Goal: Task Accomplishment & Management: Manage account settings

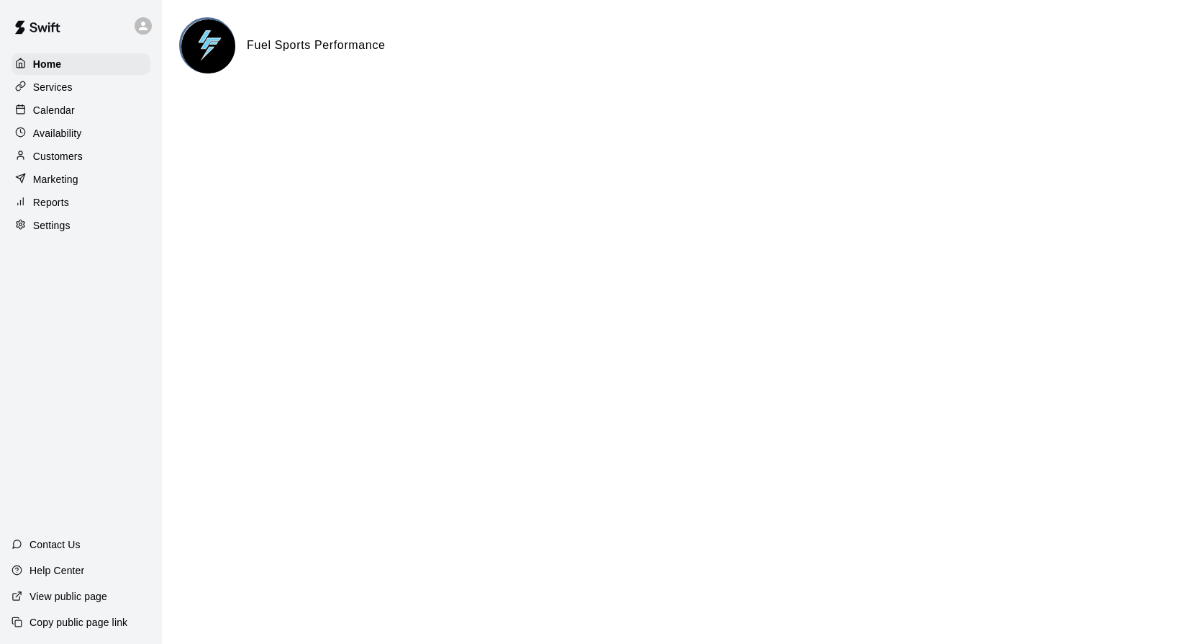
click at [460, 115] on html "Home Services Calendar Availability Customers Marketing Reports Settings Contac…" at bounding box center [599, 57] width 1198 height 115
click at [73, 82] on div "Services" at bounding box center [81, 87] width 139 height 22
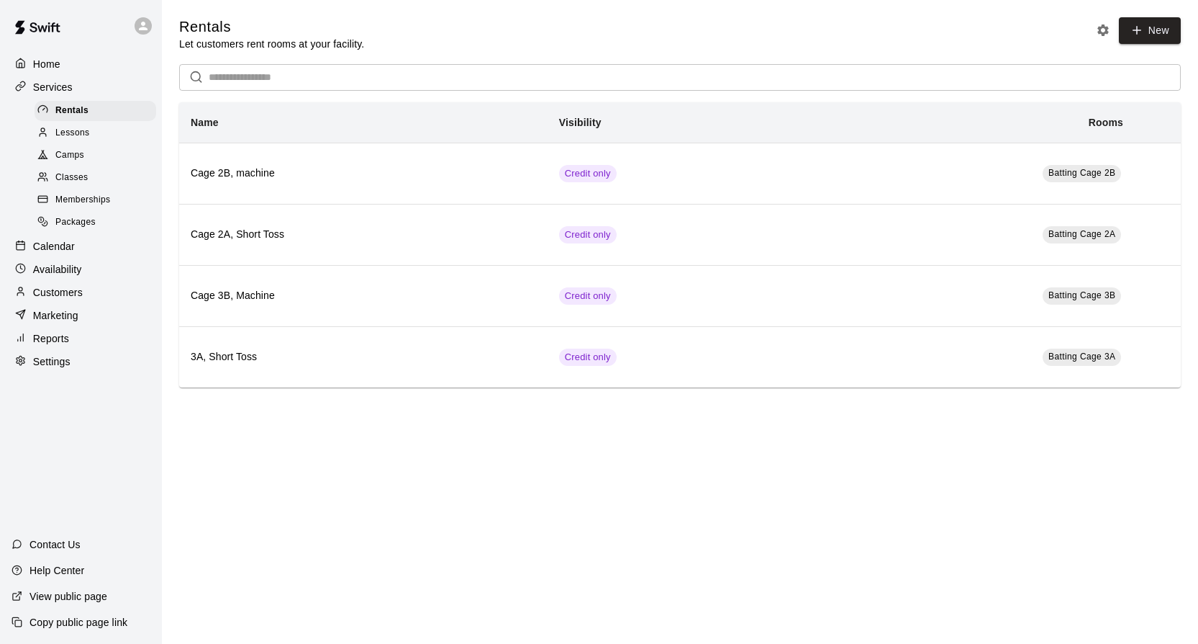
click at [54, 243] on p "Calendar" at bounding box center [54, 246] width 42 height 14
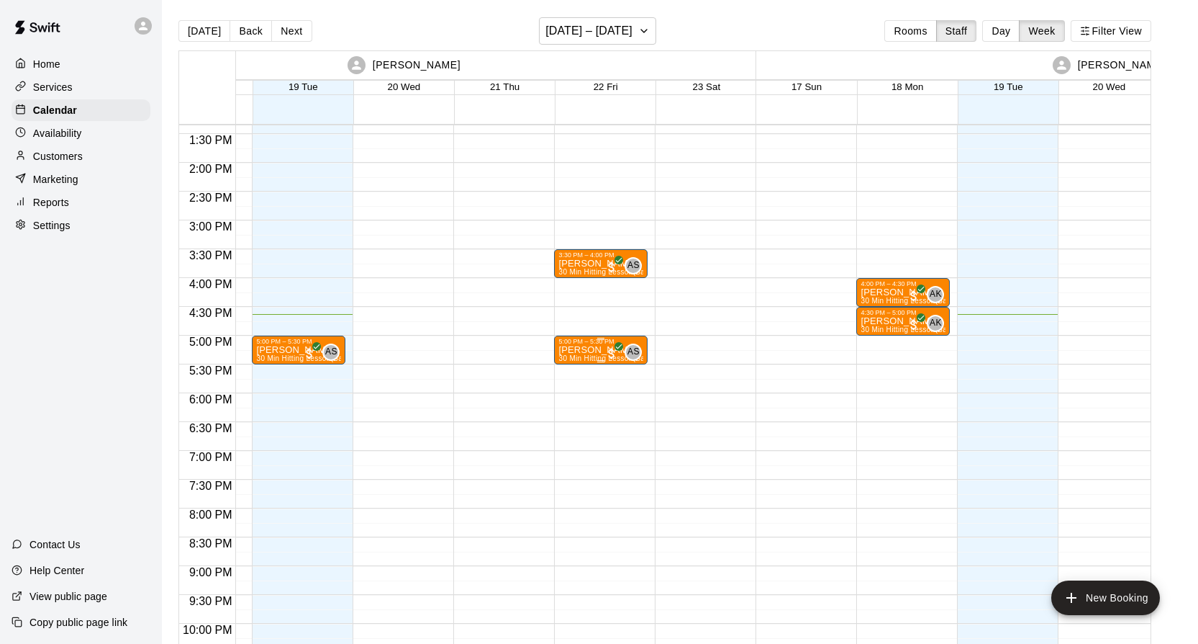
scroll to position [769, 186]
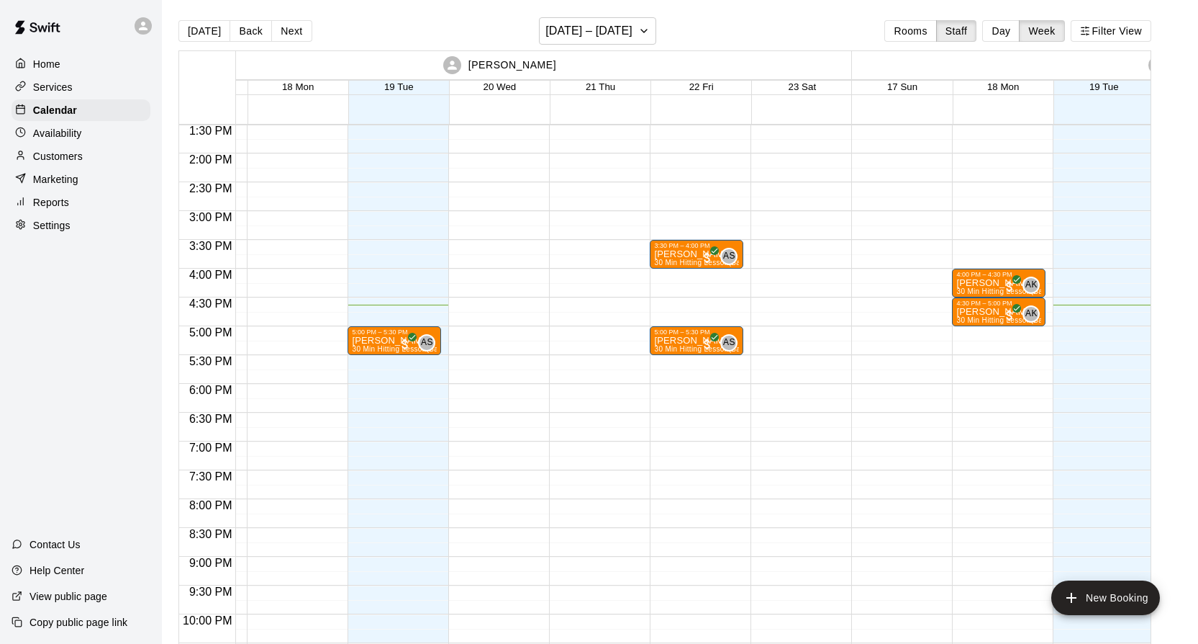
click at [74, 137] on p "Availability" at bounding box center [57, 133] width 49 height 14
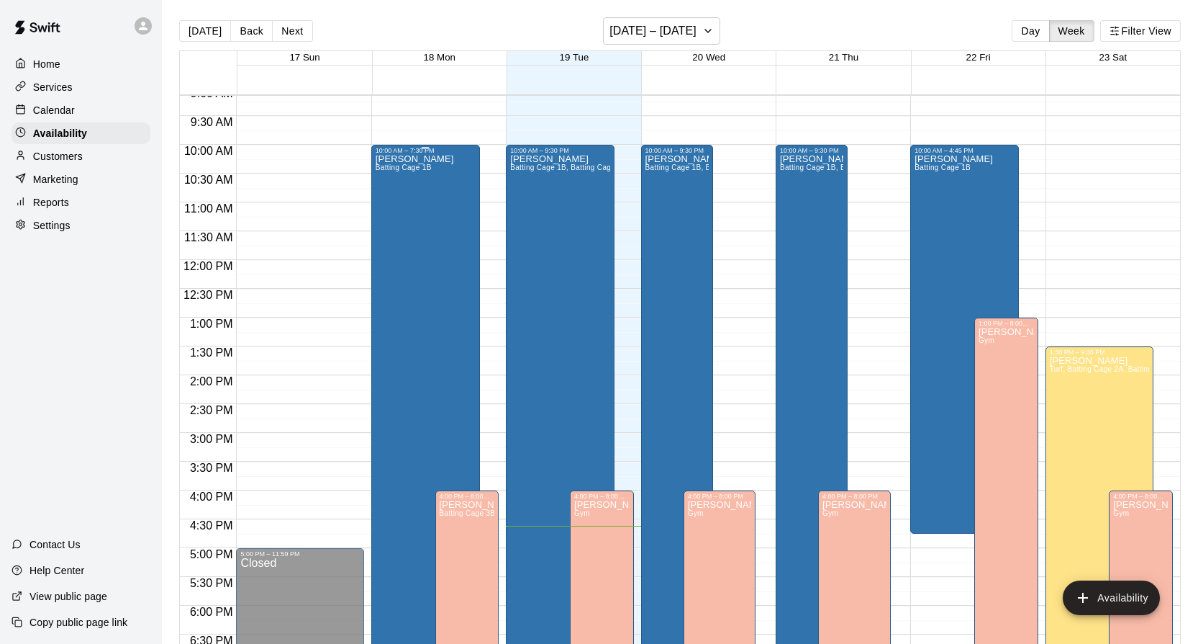
click at [430, 233] on div "[PERSON_NAME] Batting Cage 1B" at bounding box center [415, 476] width 78 height 644
click at [957, 199] on div at bounding box center [599, 322] width 1198 height 644
click at [952, 203] on div "[PERSON_NAME] Batting Cage 1B" at bounding box center [954, 476] width 78 height 644
click at [929, 173] on icon "edit" at bounding box center [930, 169] width 13 height 13
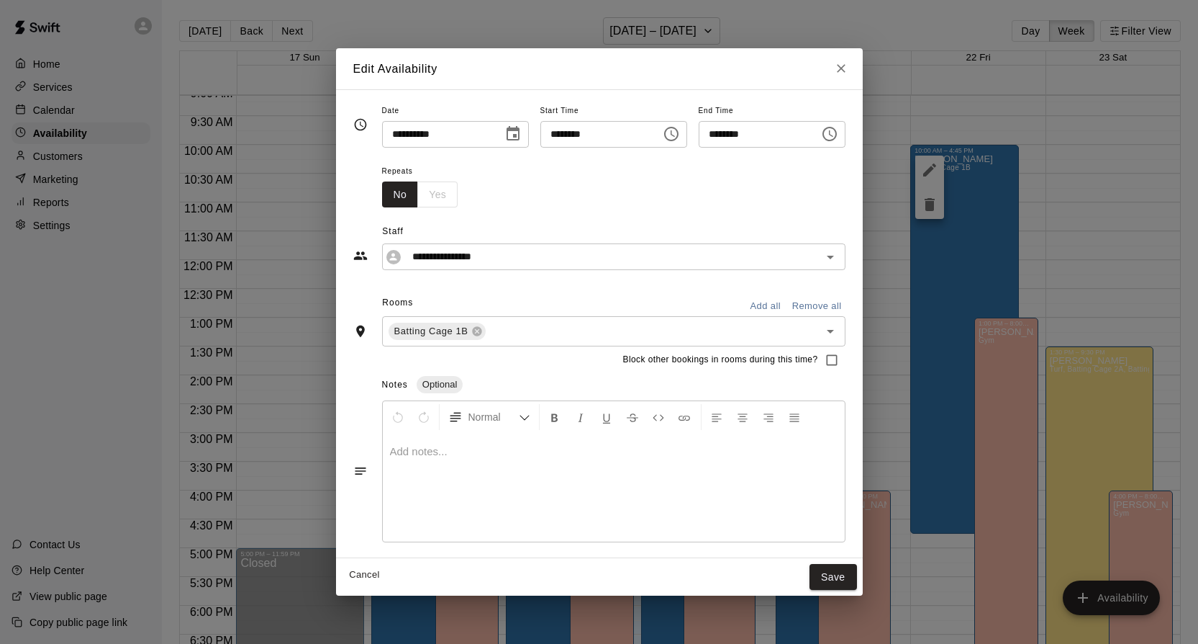
click at [680, 137] on icon "Choose time, selected time is 10:00 AM" at bounding box center [671, 133] width 17 height 17
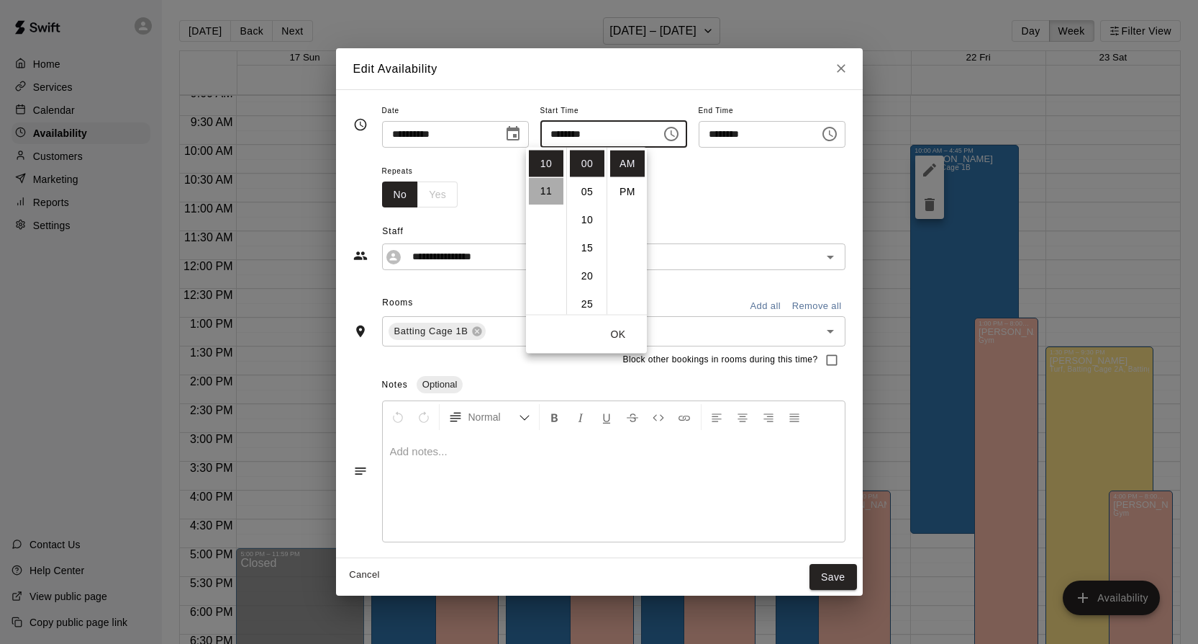
click at [540, 186] on li "11" at bounding box center [546, 192] width 35 height 27
type input "********"
click at [857, 566] on button "Save" at bounding box center [834, 577] width 48 height 27
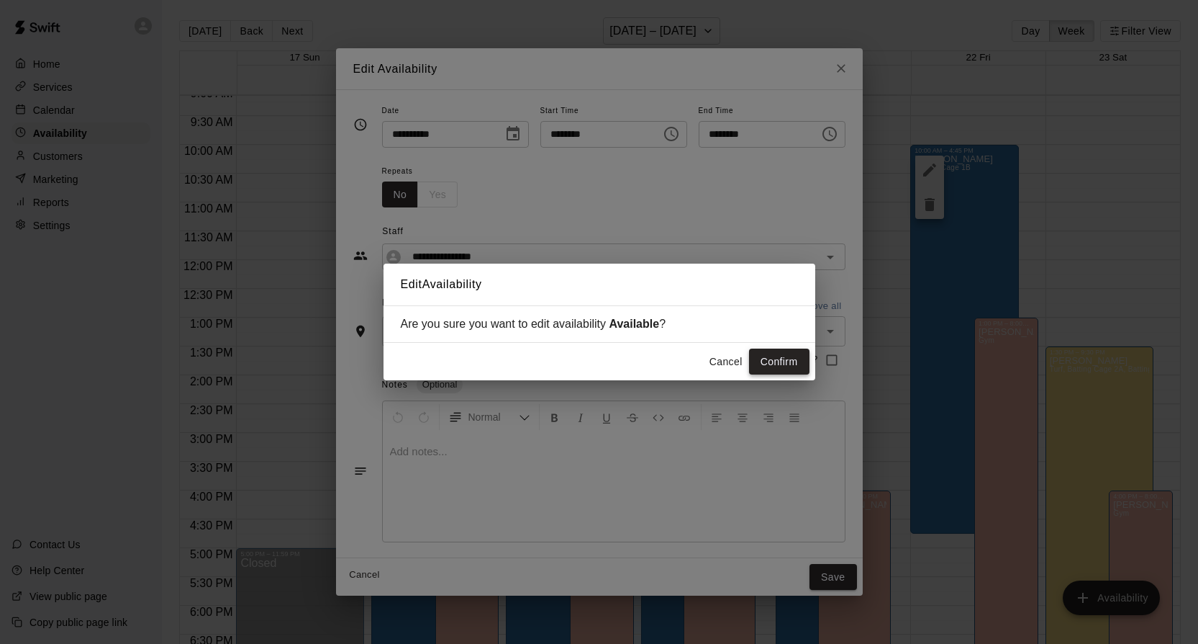
click at [785, 371] on button "Confirm" at bounding box center [779, 361] width 60 height 27
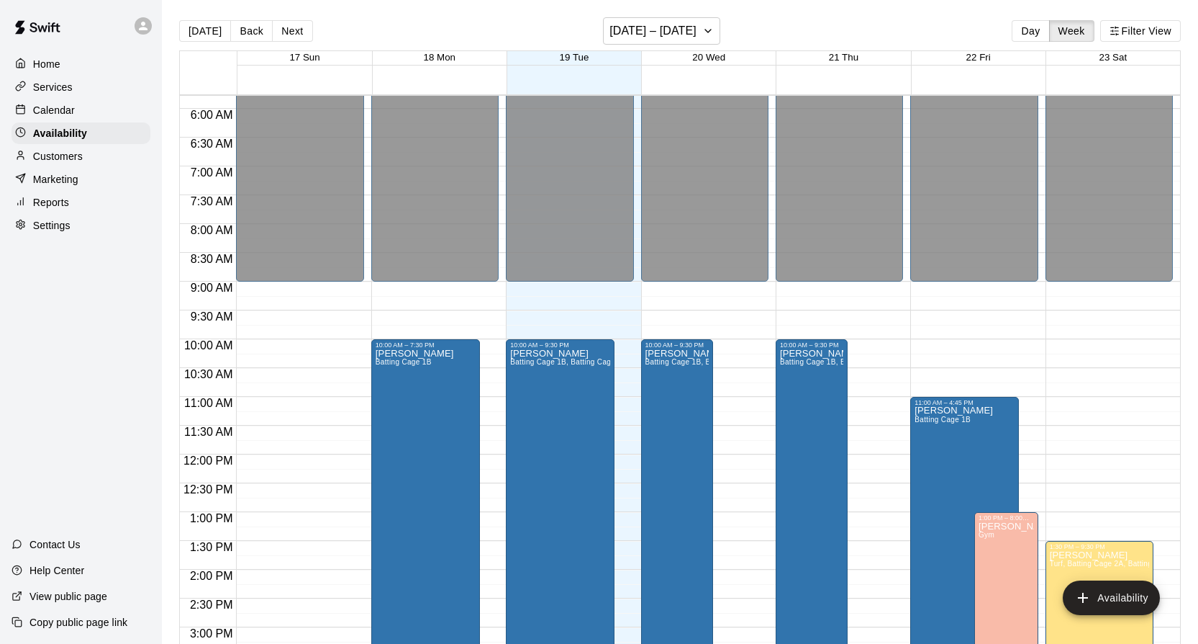
scroll to position [23, 0]
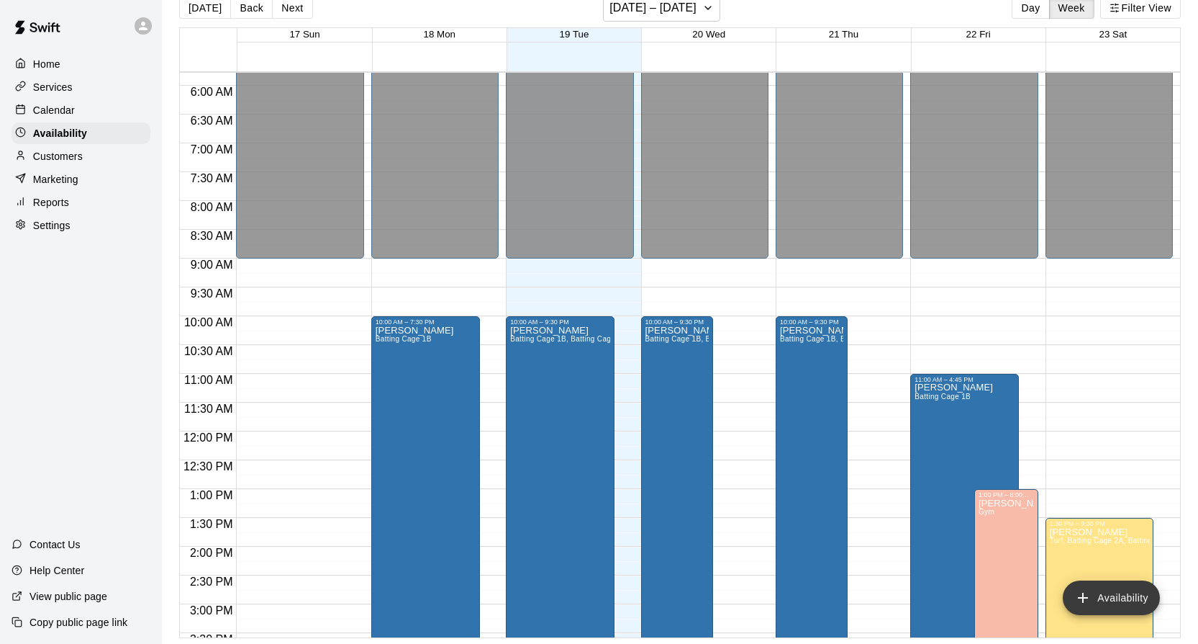
click at [1105, 599] on button "Availability" at bounding box center [1111, 597] width 97 height 35
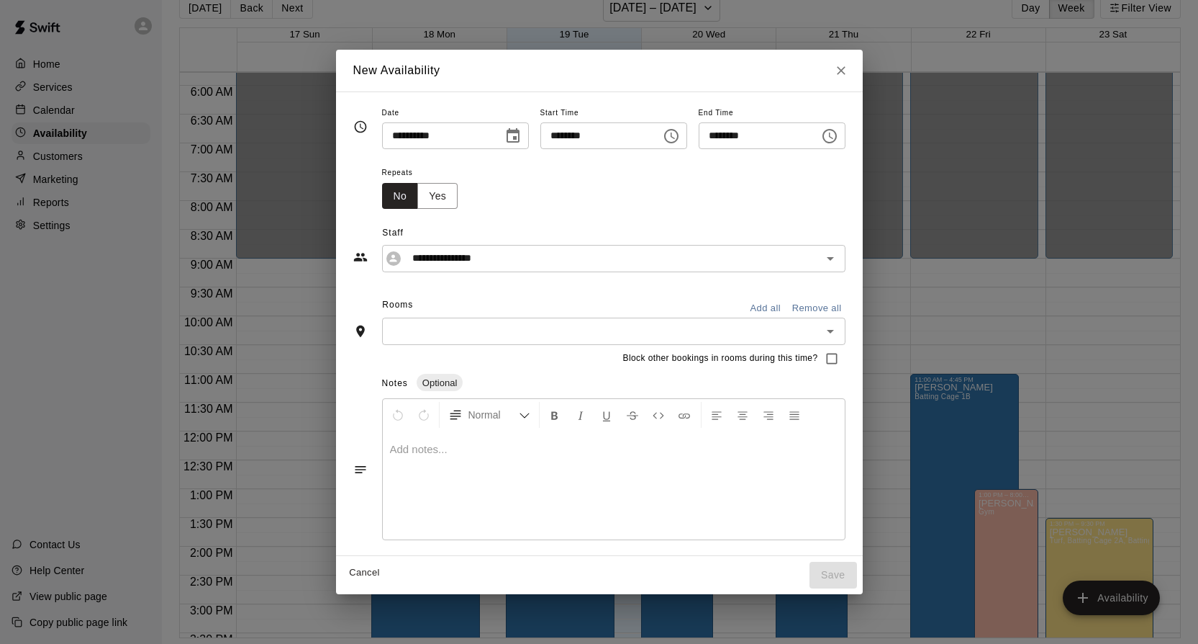
drag, startPoint x: 882, startPoint y: 68, endPoint x: 821, endPoint y: 77, distance: 61.8
click at [821, 77] on div "New Availability" at bounding box center [599, 71] width 527 height 42
click at [417, 201] on button "Yes" at bounding box center [437, 196] width 40 height 27
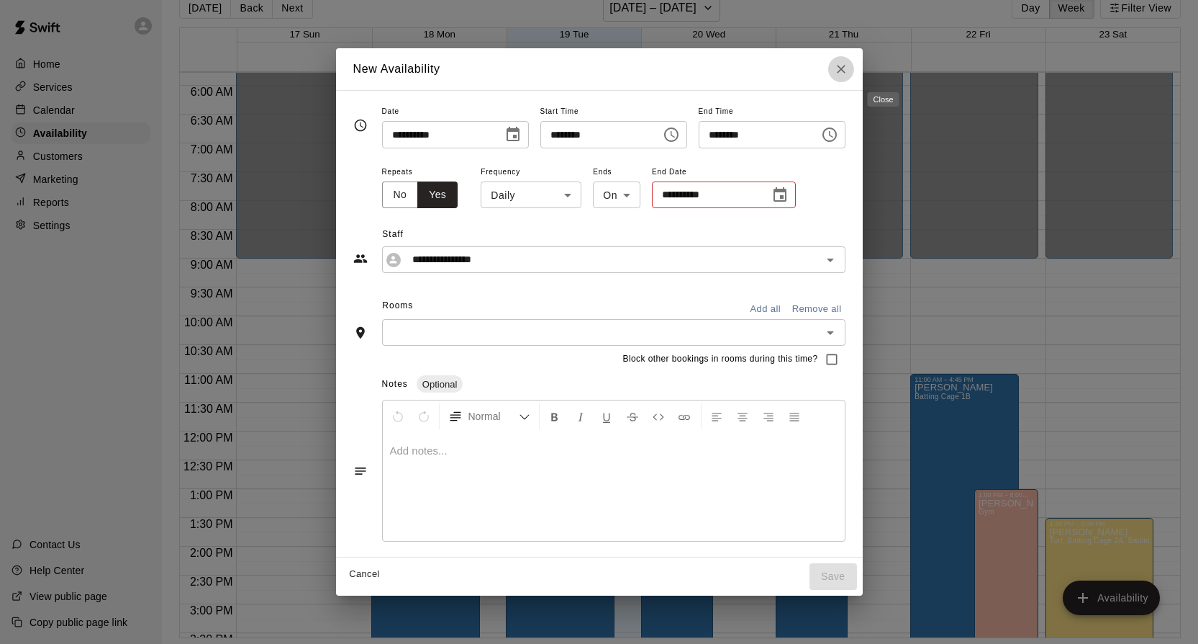
click at [849, 73] on icon "Close" at bounding box center [841, 69] width 14 height 14
type input "**********"
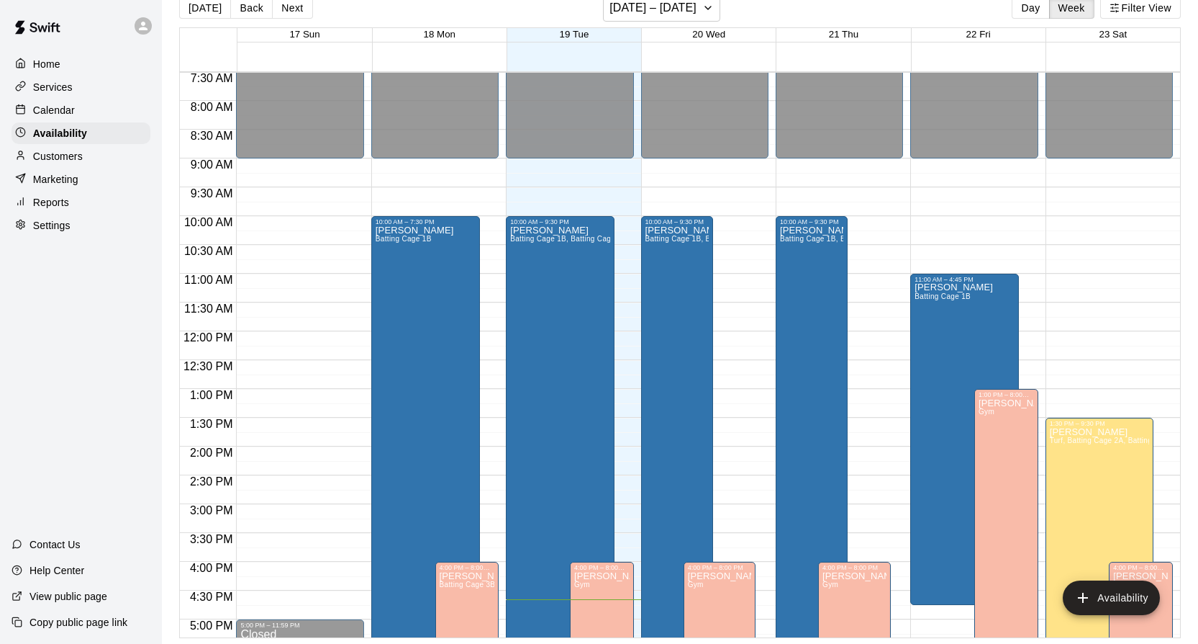
scroll to position [423, 0]
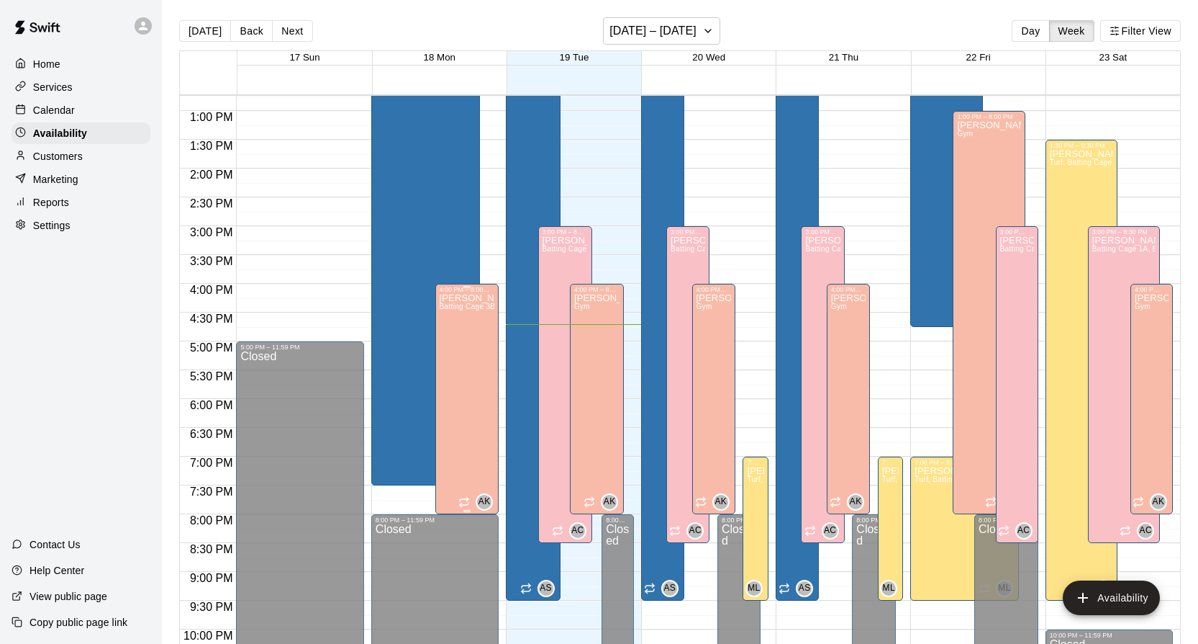
scroll to position [727, 0]
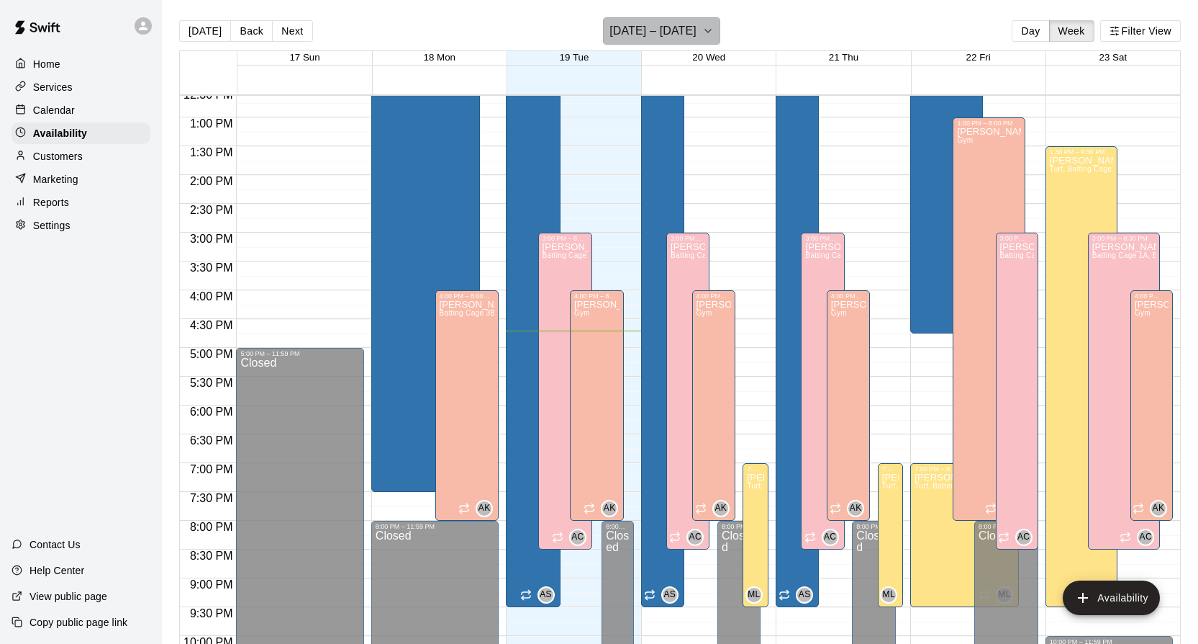
click at [705, 35] on icon "button" at bounding box center [709, 30] width 12 height 17
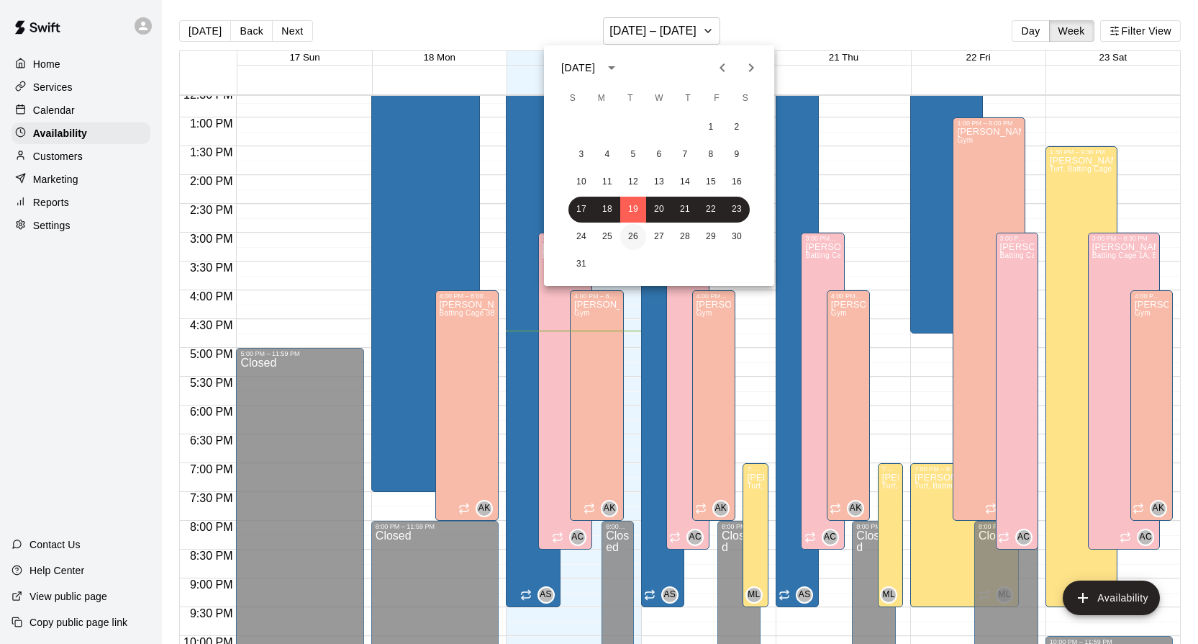
click at [628, 232] on button "26" at bounding box center [633, 237] width 26 height 26
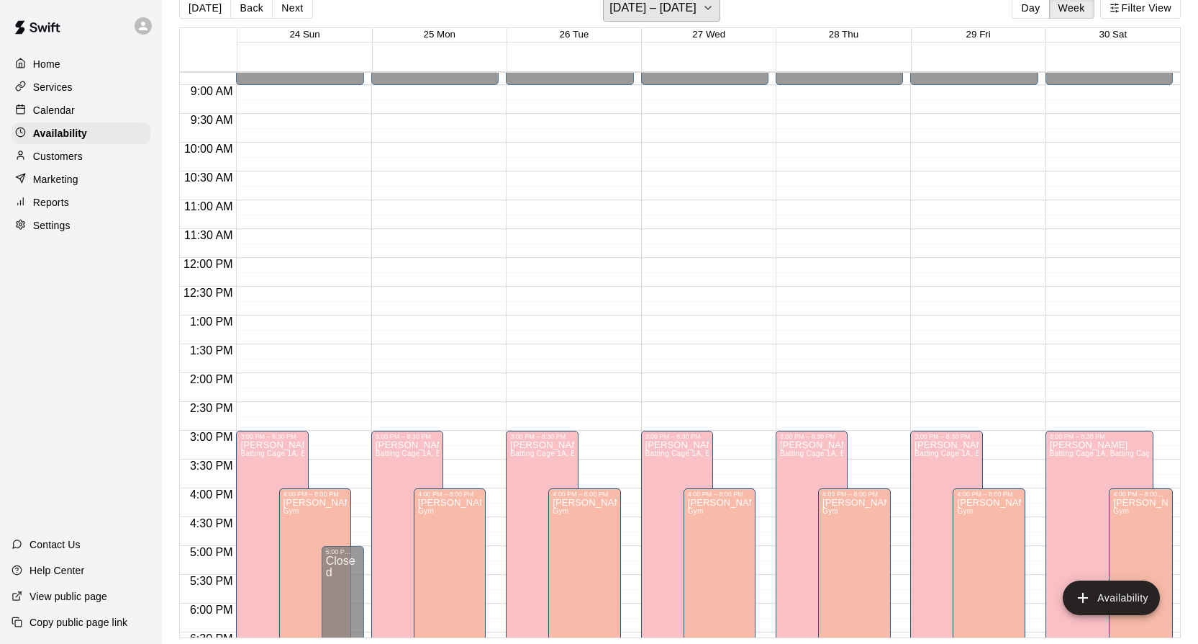
scroll to position [517, 0]
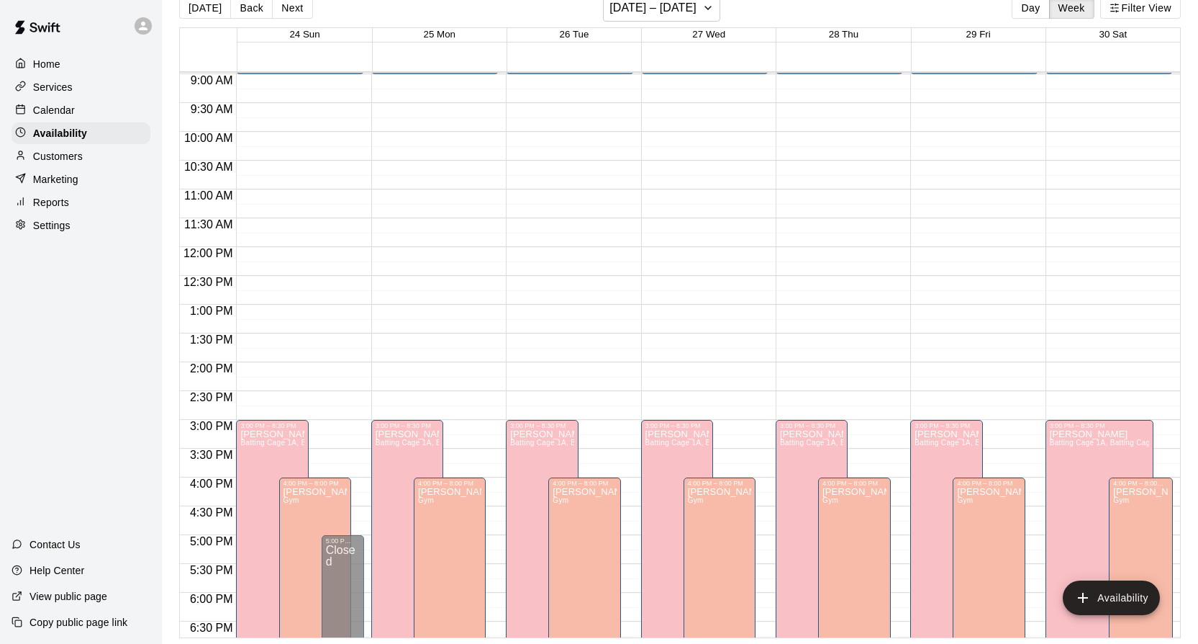
click at [50, 104] on p "Calendar" at bounding box center [54, 110] width 42 height 14
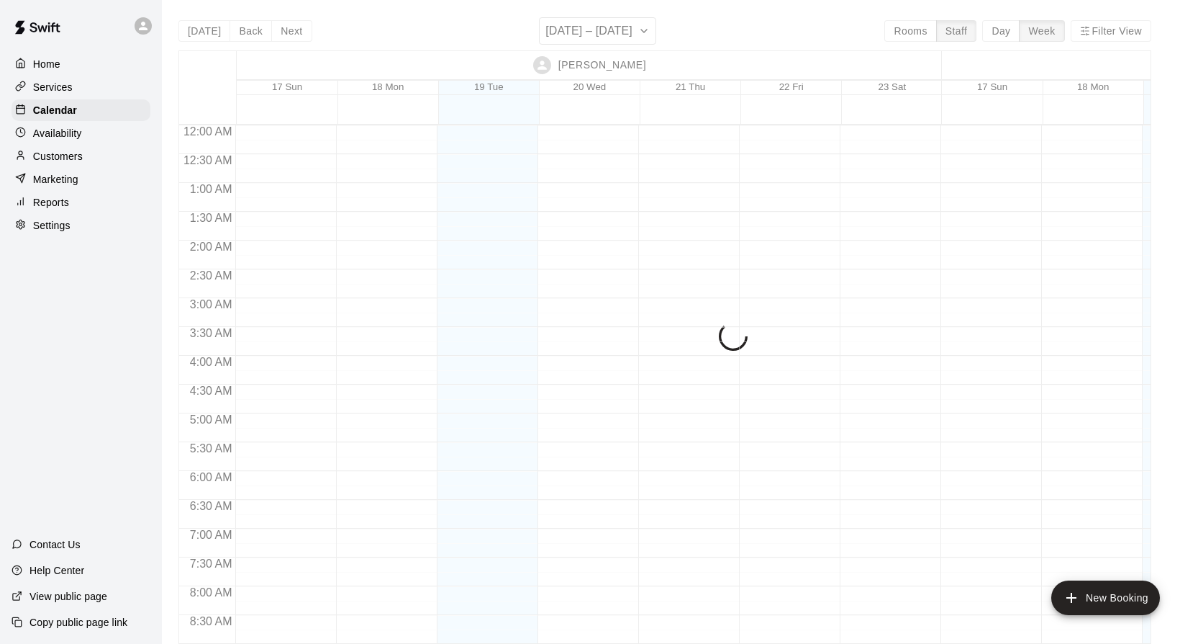
scroll to position [849, 0]
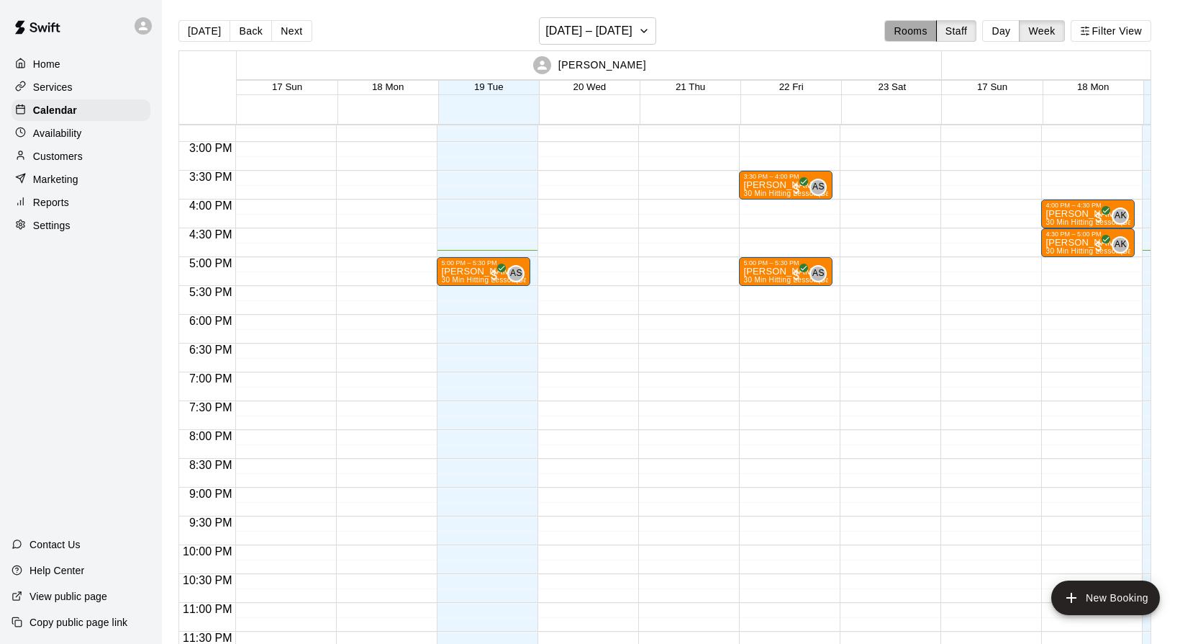
click at [917, 34] on button "Rooms" at bounding box center [911, 31] width 52 height 22
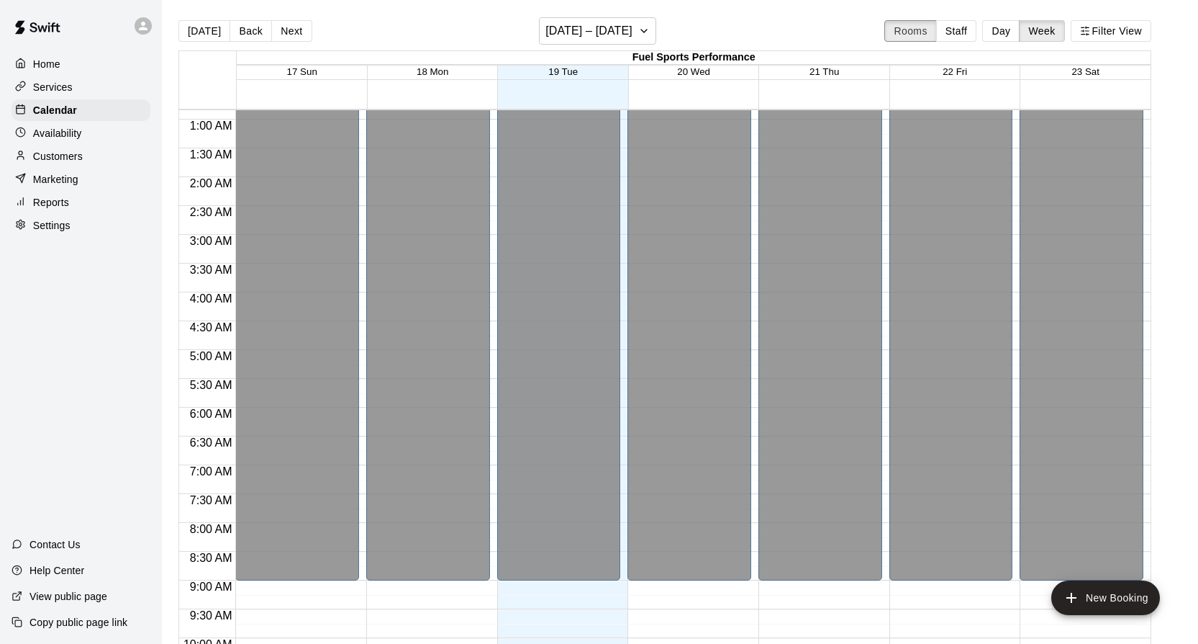
scroll to position [0, 0]
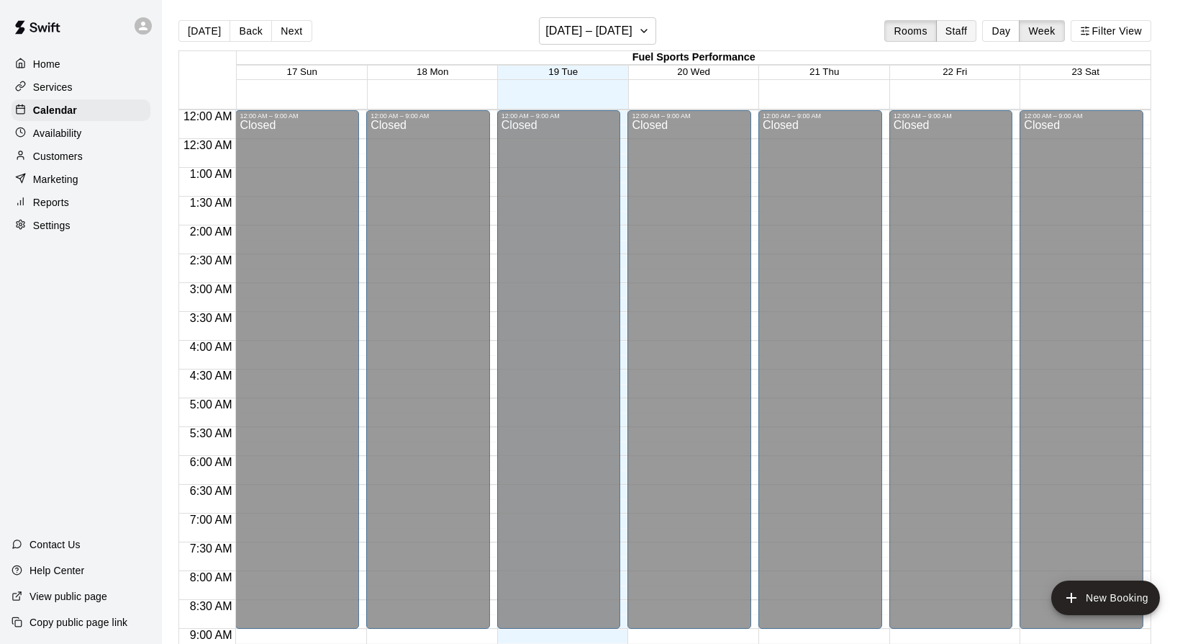
click at [957, 32] on button "Staff" at bounding box center [956, 31] width 41 height 22
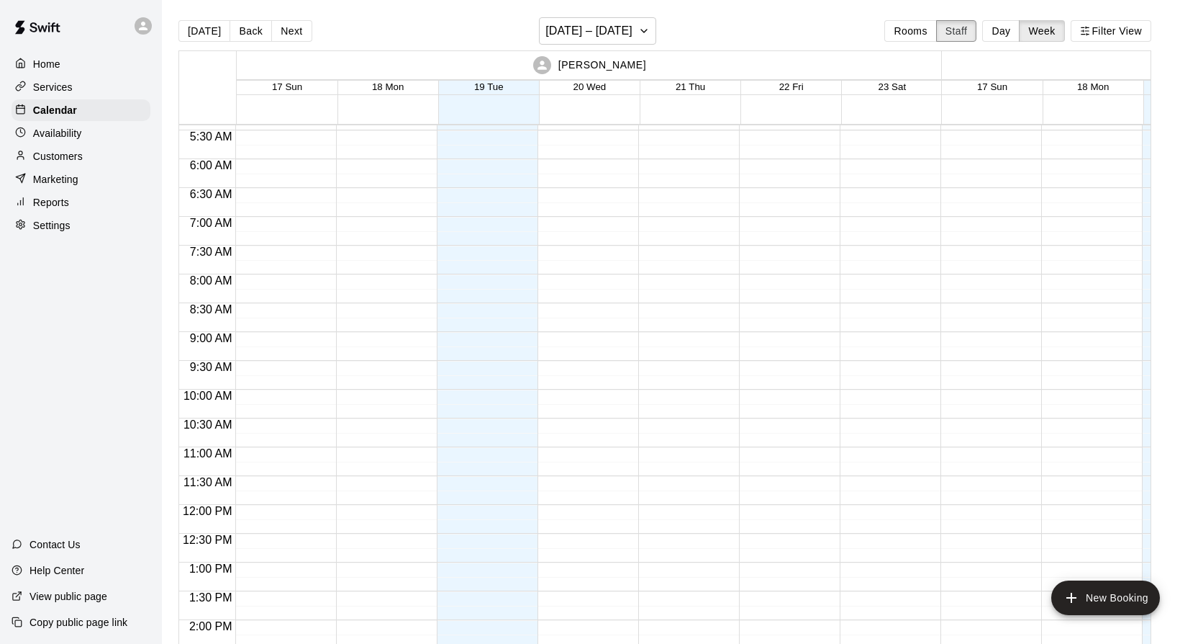
scroll to position [135, 0]
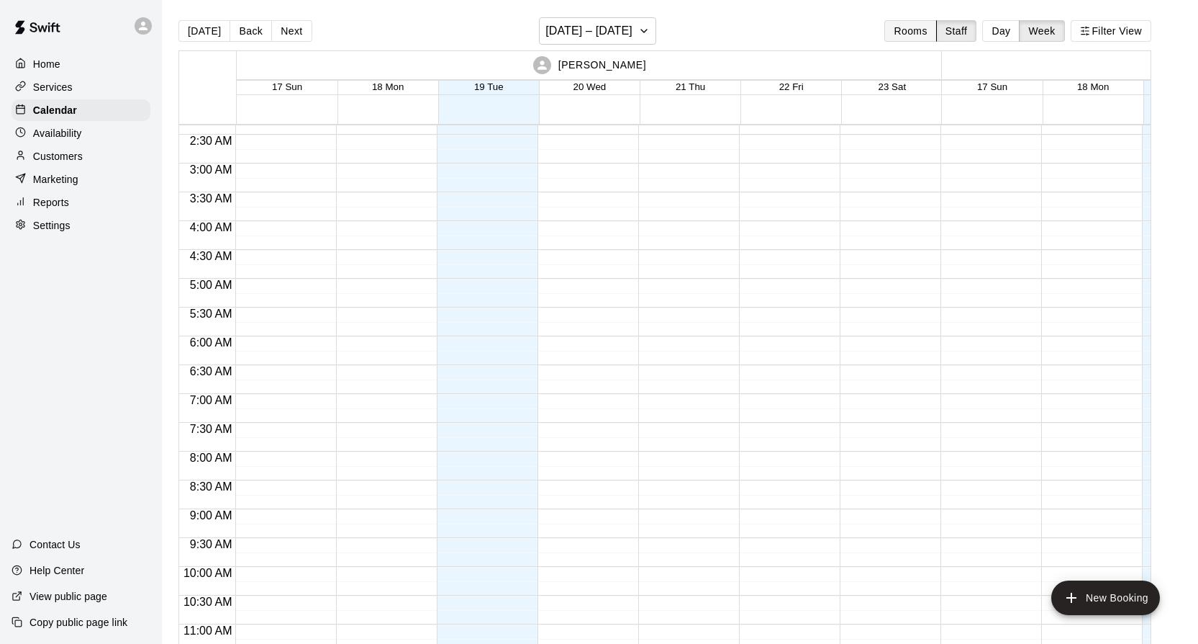
click at [912, 37] on button "Rooms" at bounding box center [911, 31] width 52 height 22
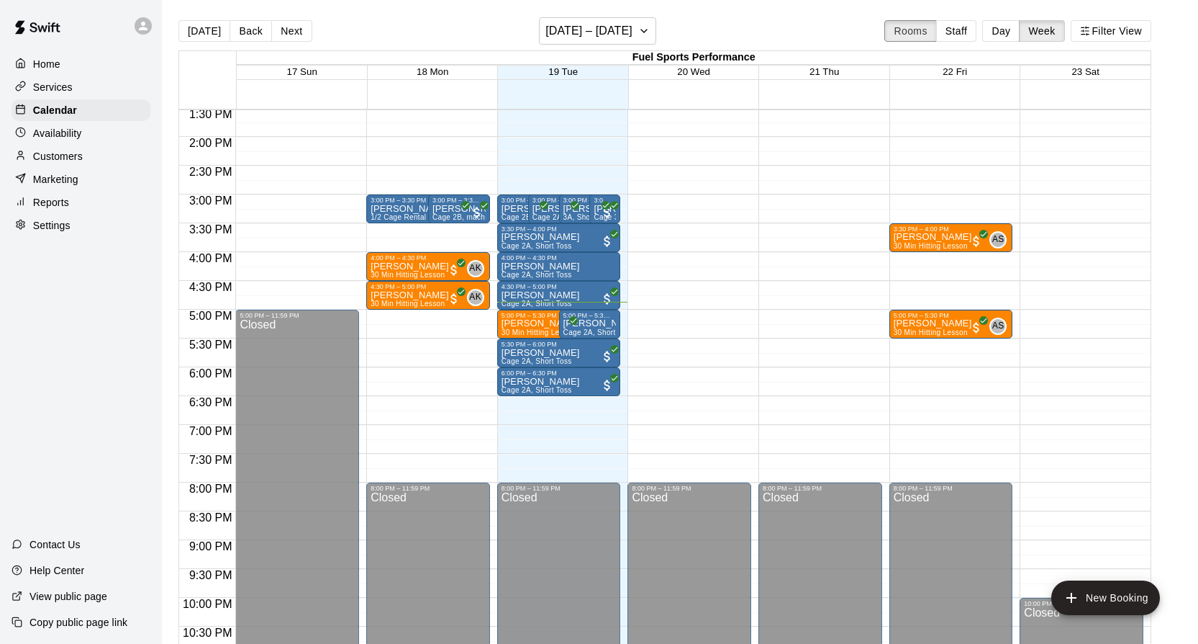
scroll to position [833, 0]
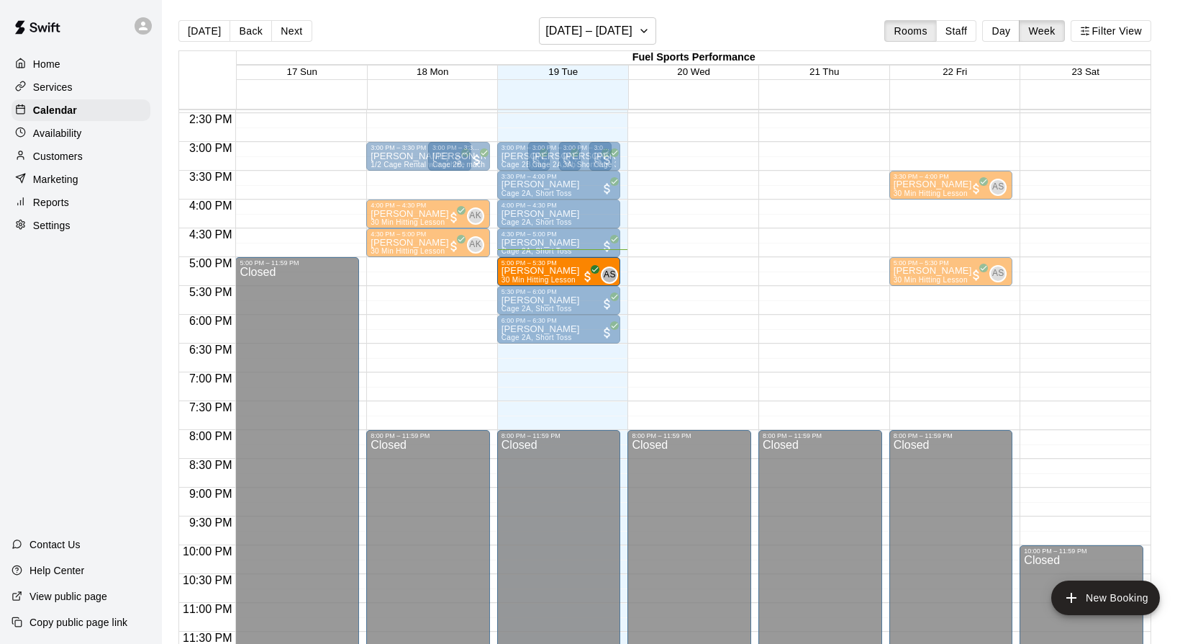
drag, startPoint x: 576, startPoint y: 268, endPoint x: 521, endPoint y: 276, distance: 55.3
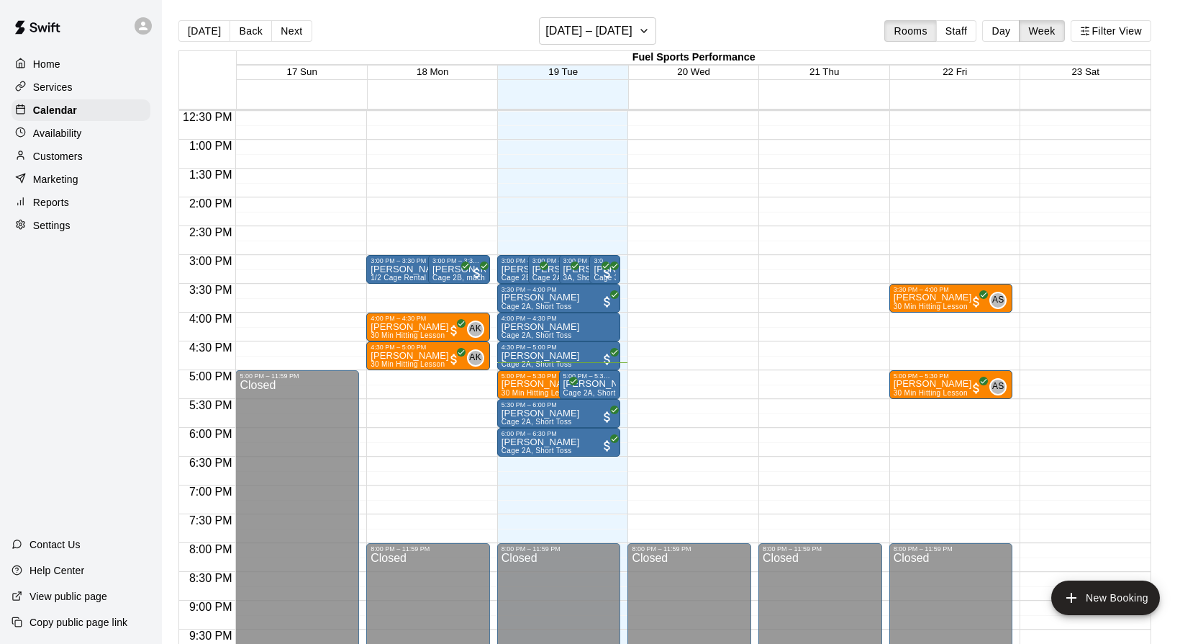
scroll to position [726, 0]
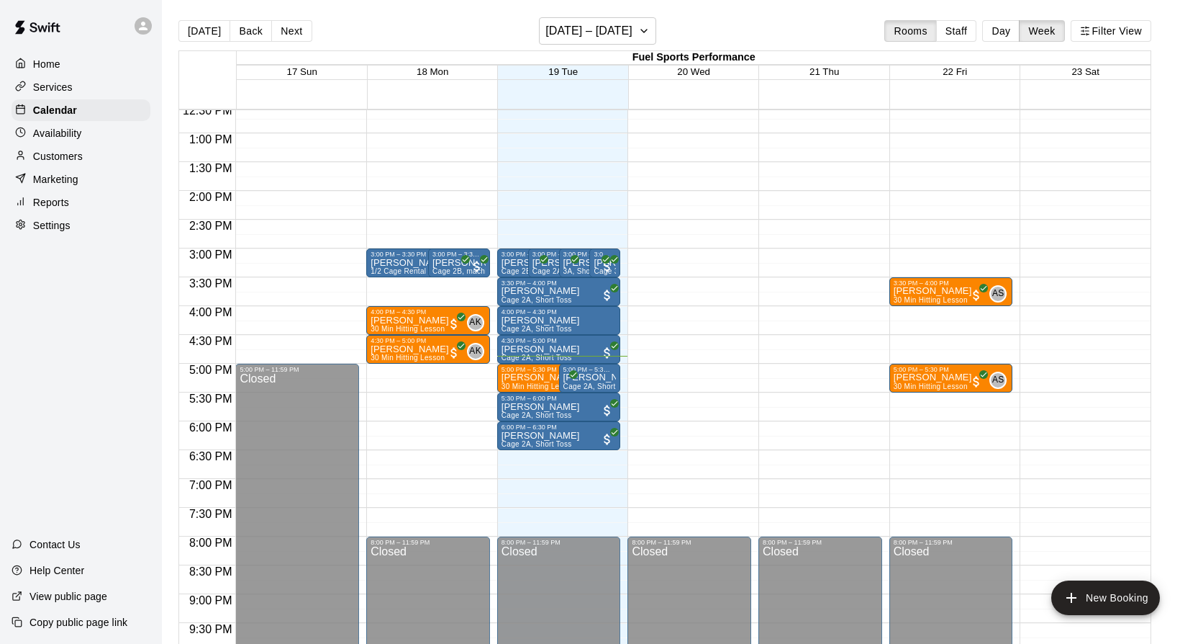
click at [415, 286] on div "12:00 AM – 9:00 AM Closed 3:00 PM – 3:30 PM Joe Test 1/2 Cage Rental w/machine …" at bounding box center [428, 76] width 124 height 1382
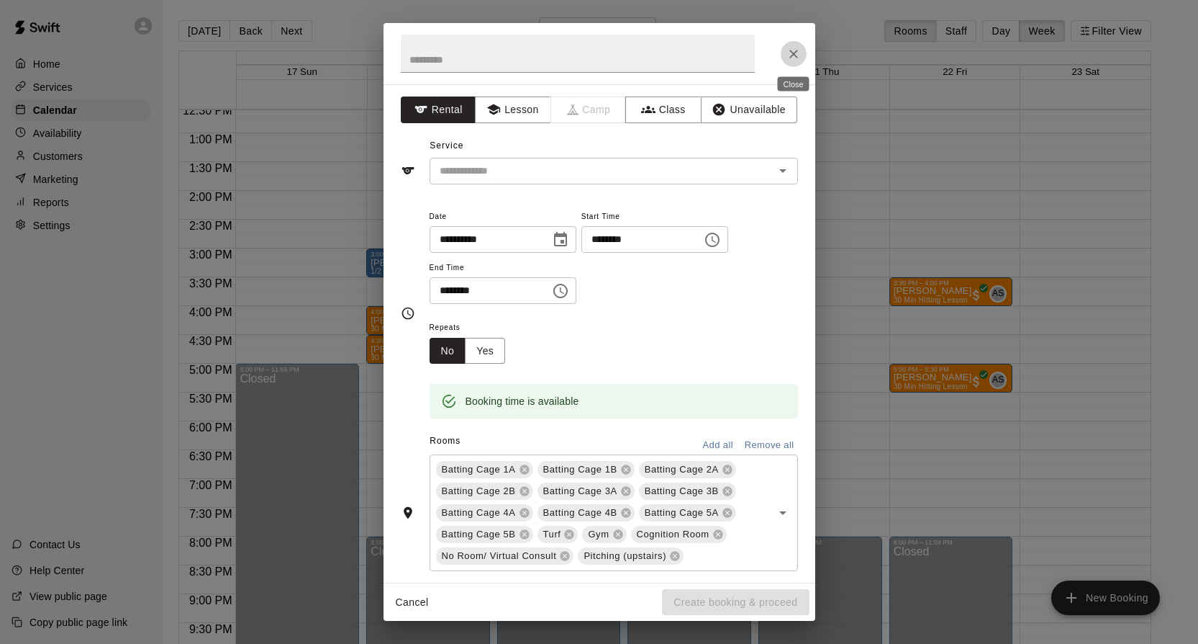
click at [789, 55] on icon "Close" at bounding box center [794, 54] width 14 height 14
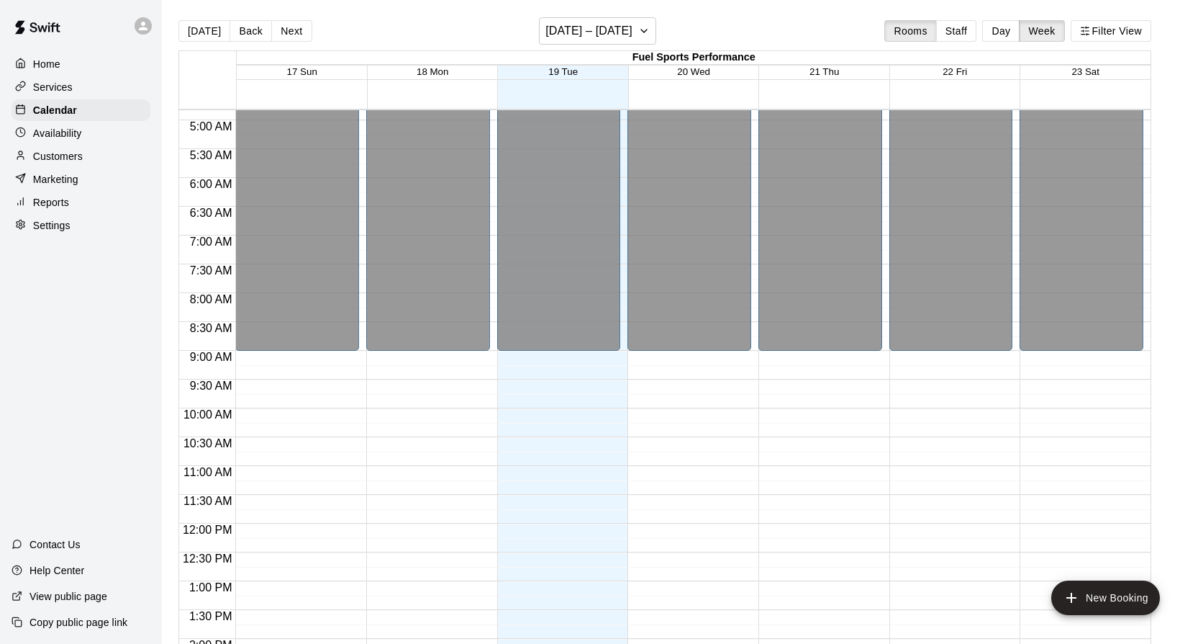
scroll to position [0, 0]
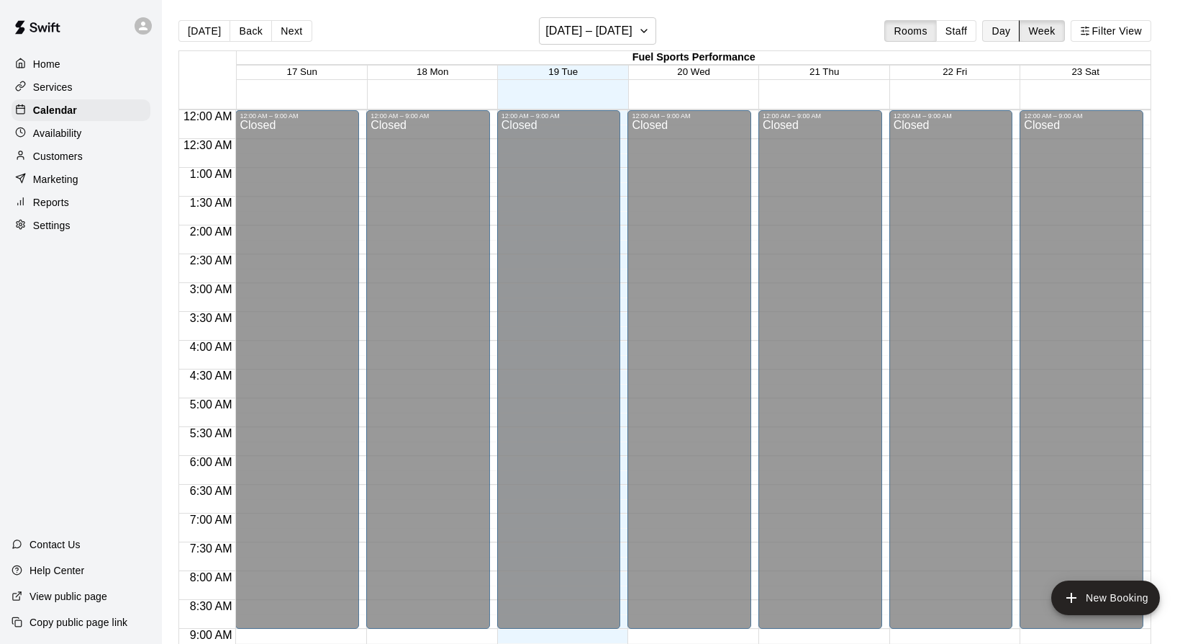
click at [999, 27] on button "Day" at bounding box center [1001, 31] width 37 height 22
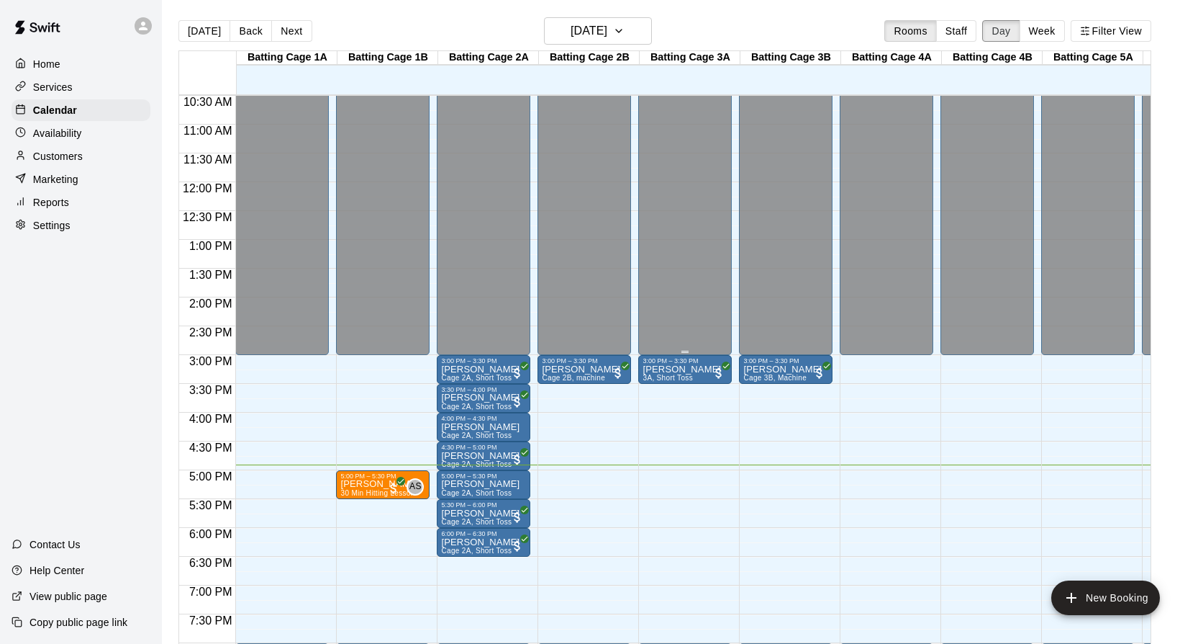
scroll to position [620, 0]
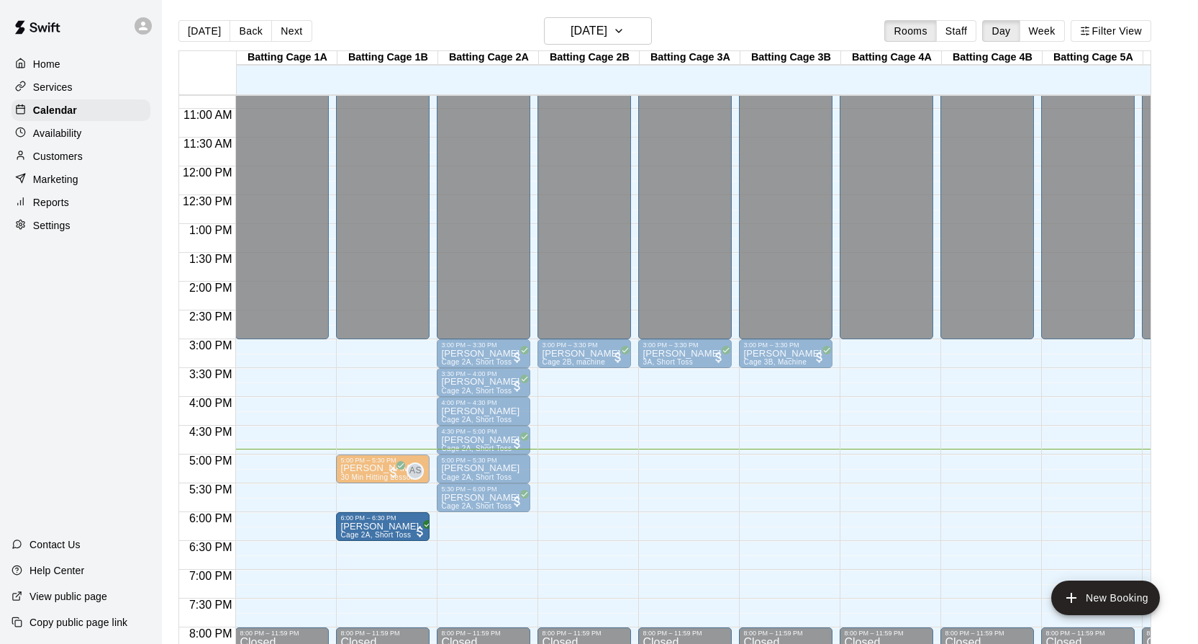
drag, startPoint x: 486, startPoint y: 532, endPoint x: 409, endPoint y: 538, distance: 77.3
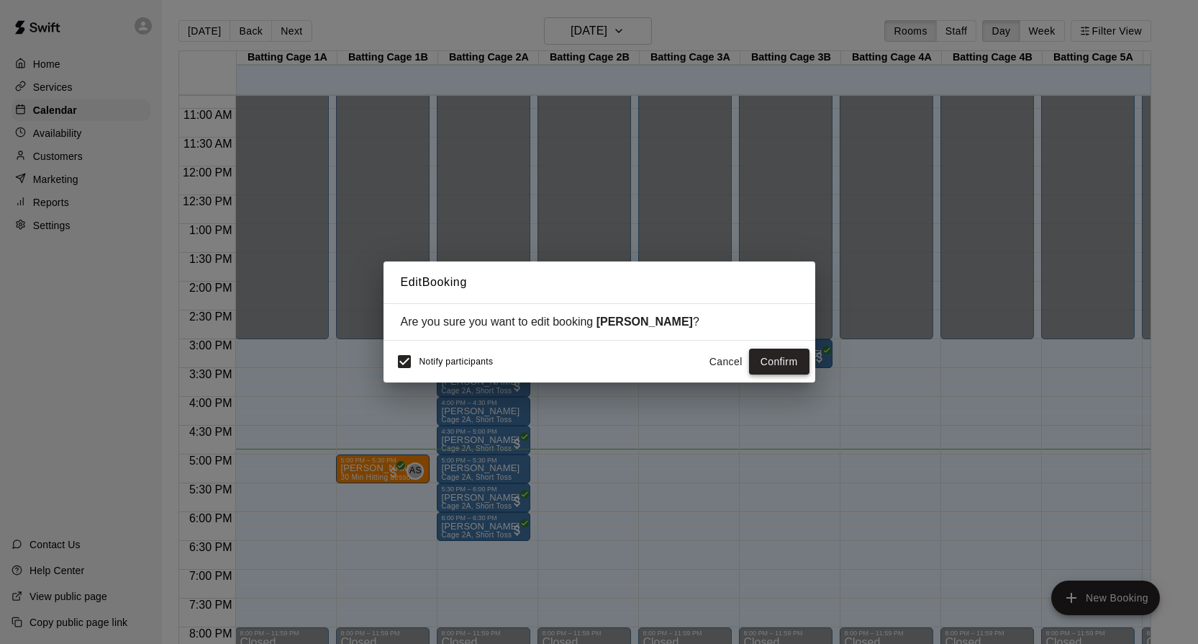
click at [787, 364] on button "Confirm" at bounding box center [779, 361] width 60 height 27
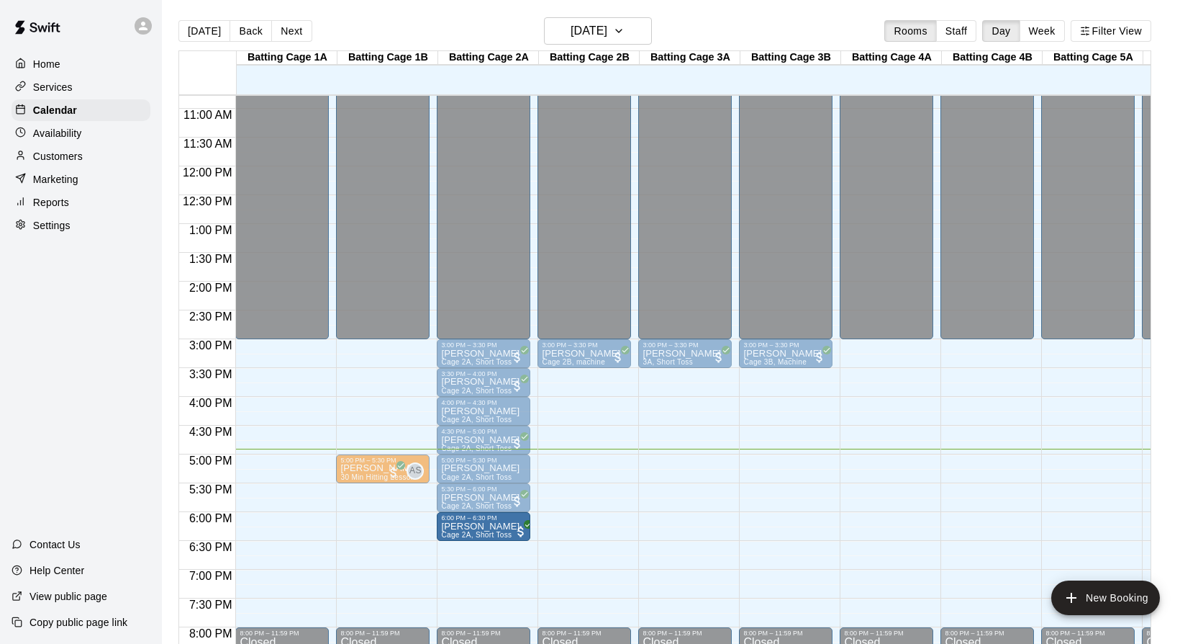
drag, startPoint x: 414, startPoint y: 521, endPoint x: 474, endPoint y: 528, distance: 60.9
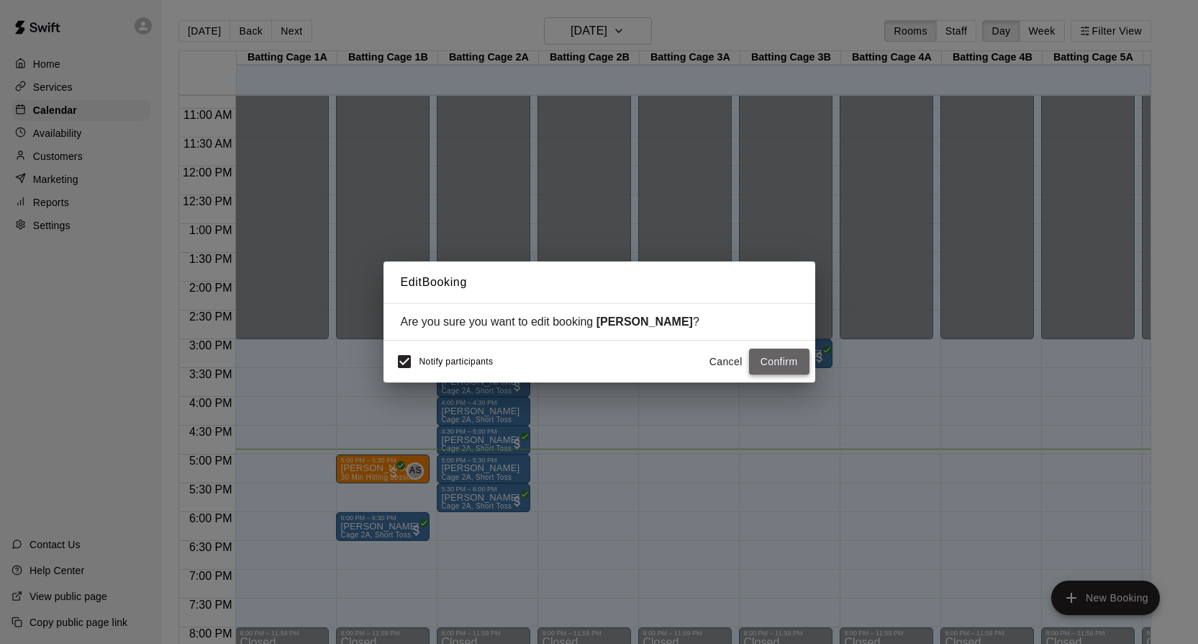
click at [765, 356] on button "Confirm" at bounding box center [779, 361] width 60 height 27
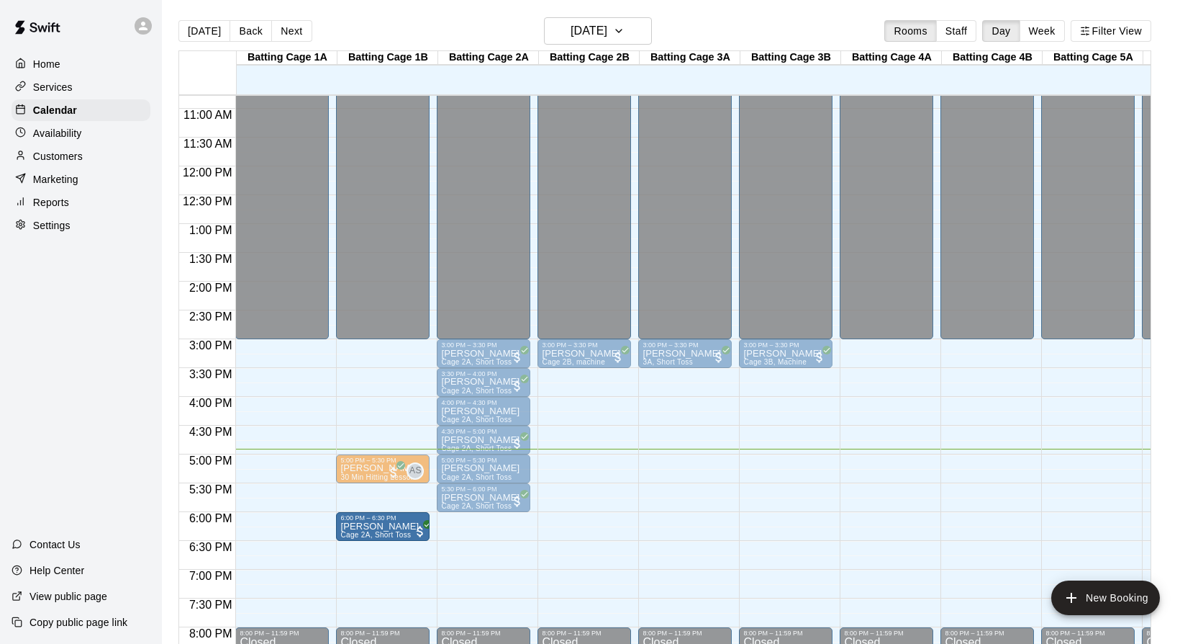
drag, startPoint x: 489, startPoint y: 525, endPoint x: 400, endPoint y: 527, distance: 89.3
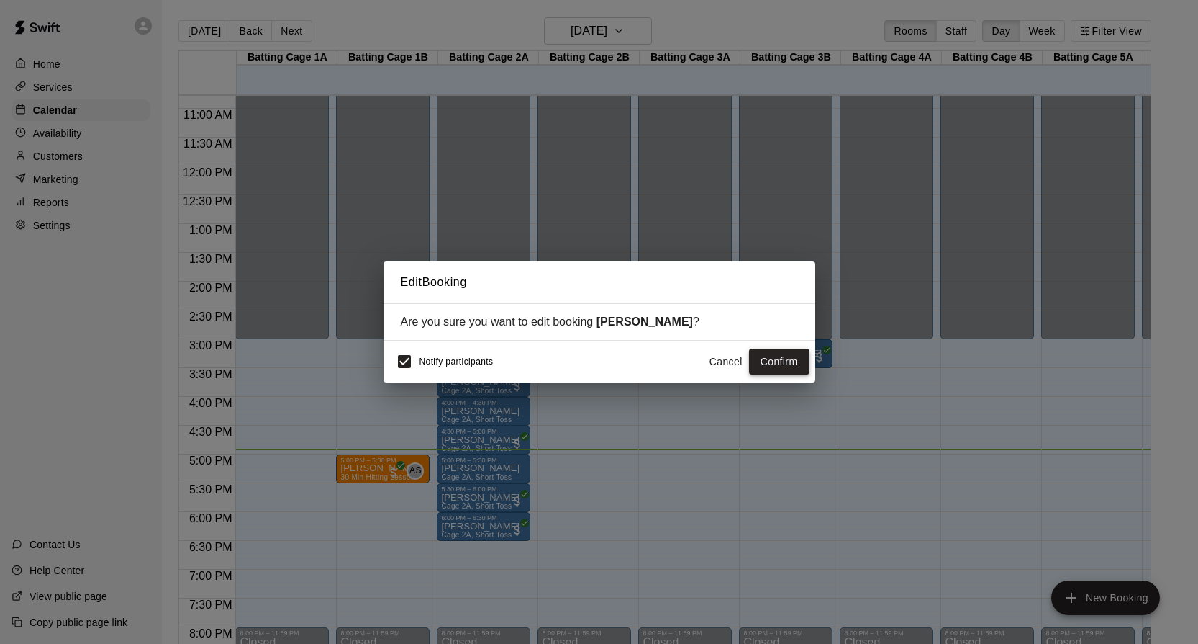
click at [765, 356] on button "Confirm" at bounding box center [779, 361] width 60 height 27
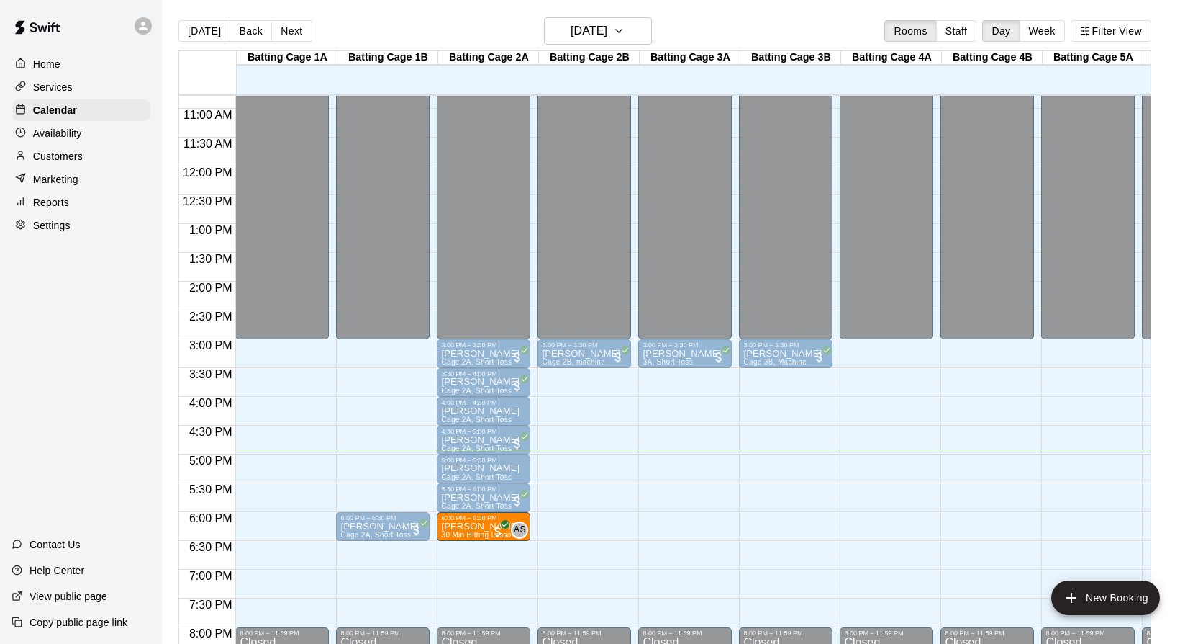
drag, startPoint x: 387, startPoint y: 466, endPoint x: 481, endPoint y: 534, distance: 116.5
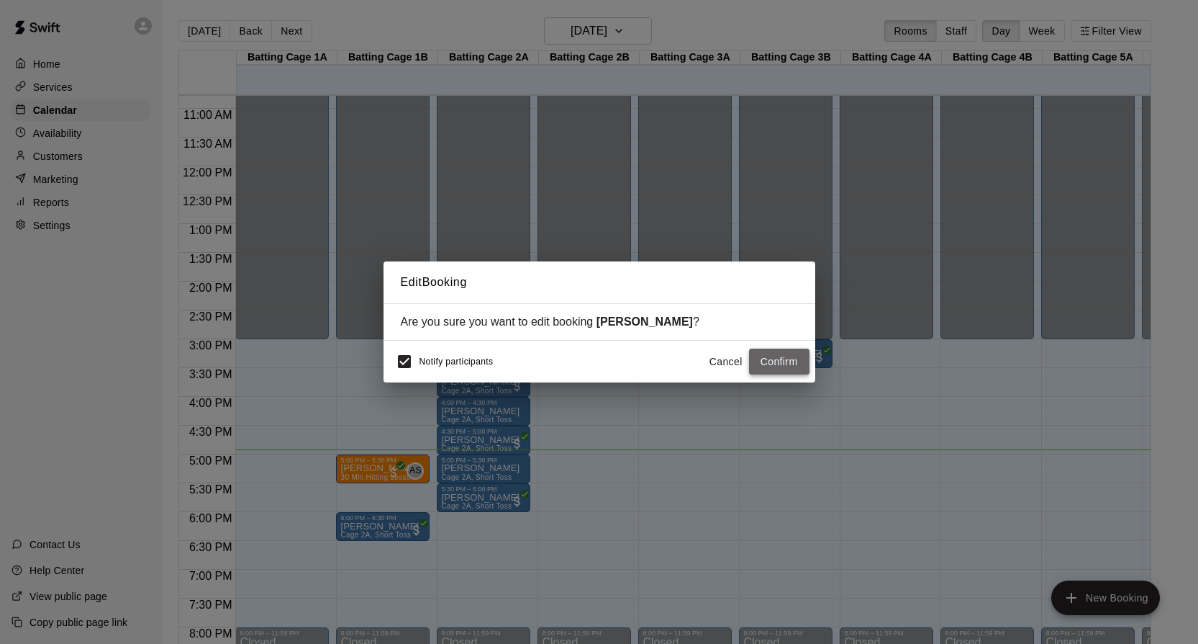
click at [774, 351] on button "Confirm" at bounding box center [779, 361] width 60 height 27
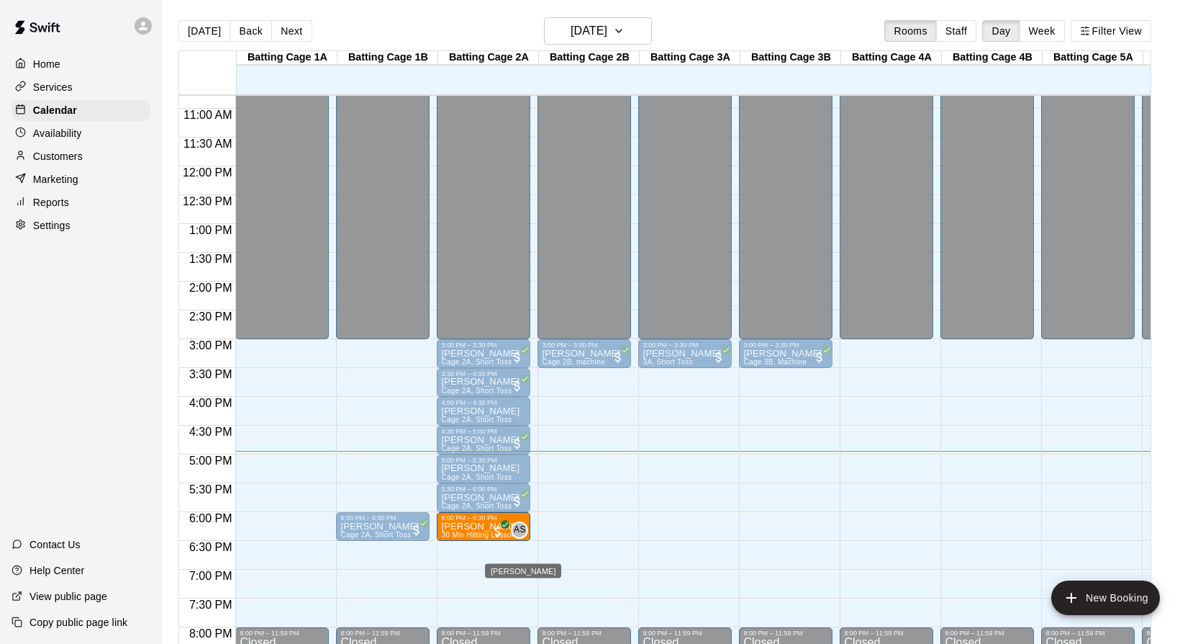
drag, startPoint x: 476, startPoint y: 524, endPoint x: 514, endPoint y: 530, distance: 38.6
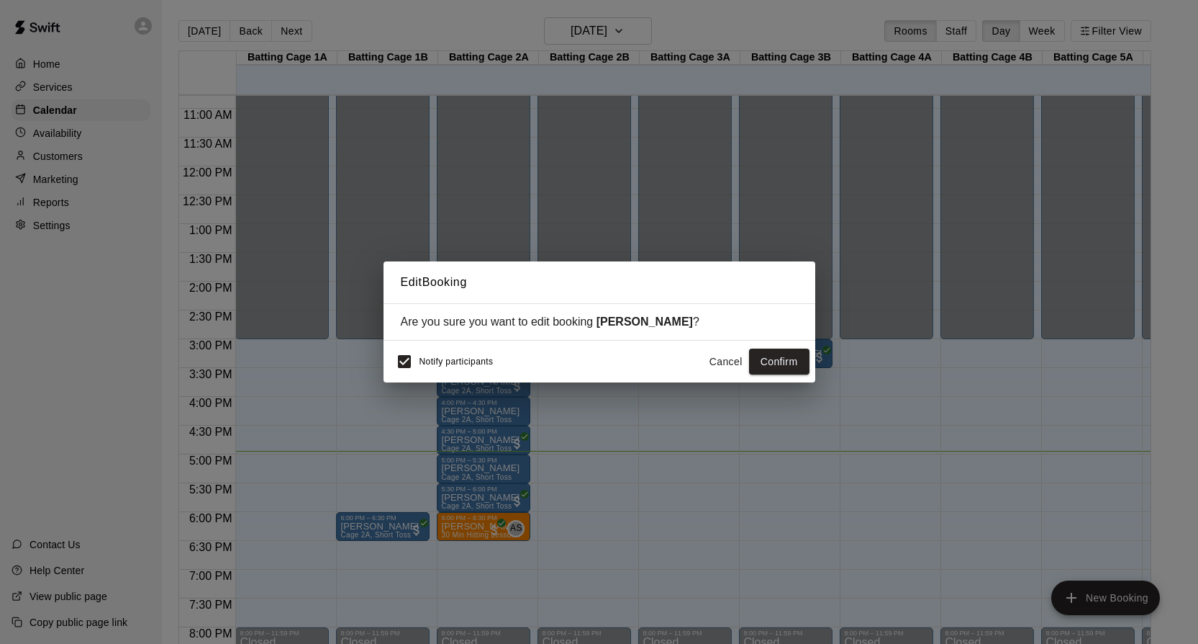
click at [727, 354] on button "Cancel" at bounding box center [726, 361] width 46 height 27
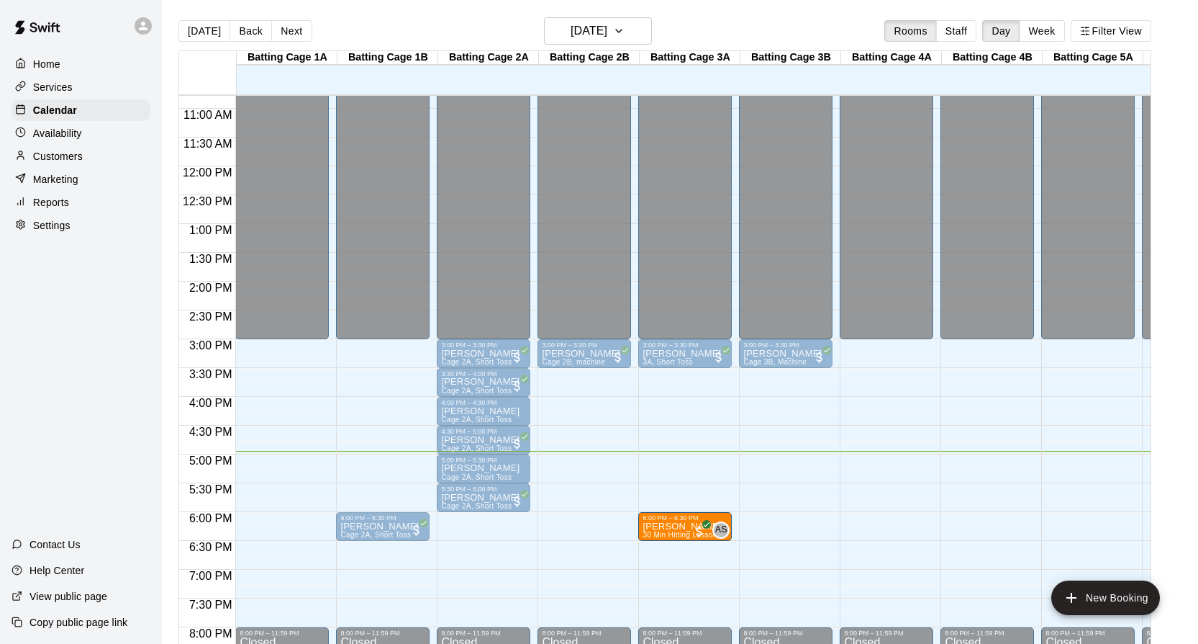
drag, startPoint x: 472, startPoint y: 526, endPoint x: 674, endPoint y: 540, distance: 202.7
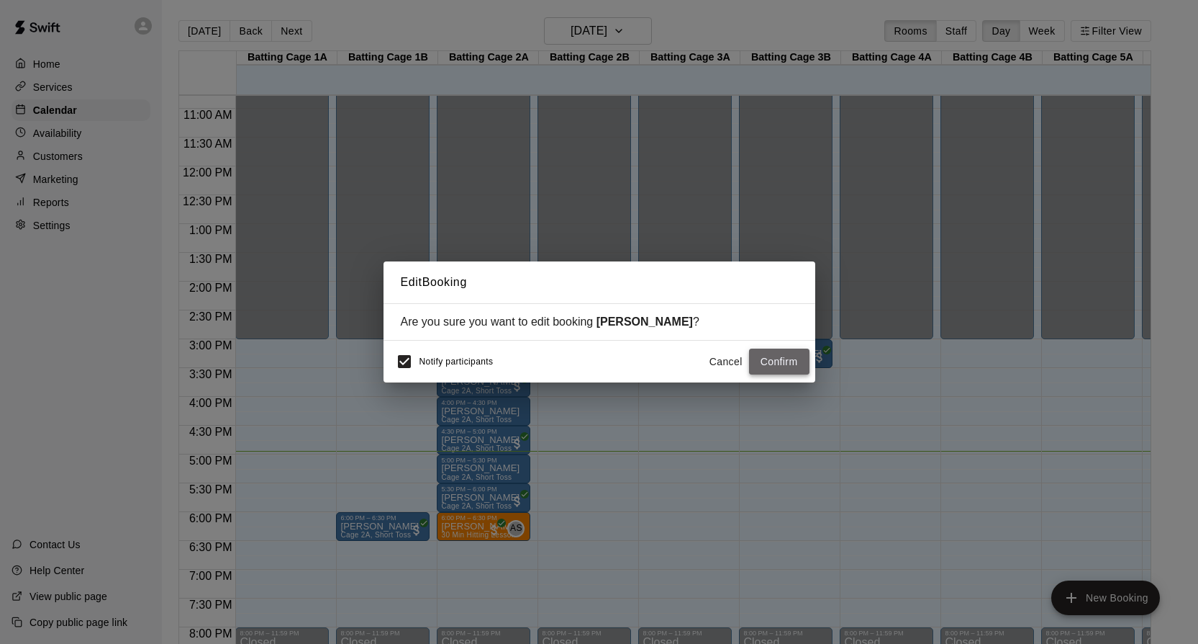
click at [770, 363] on button "Confirm" at bounding box center [779, 361] width 60 height 27
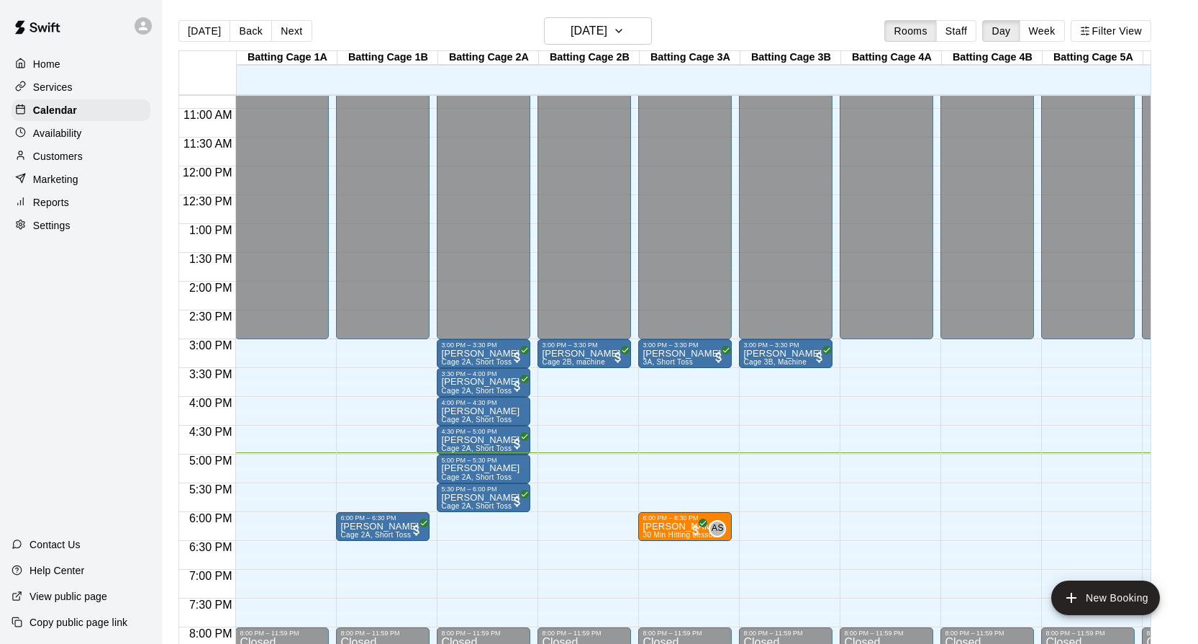
click at [52, 222] on p "Settings" at bounding box center [51, 225] width 37 height 14
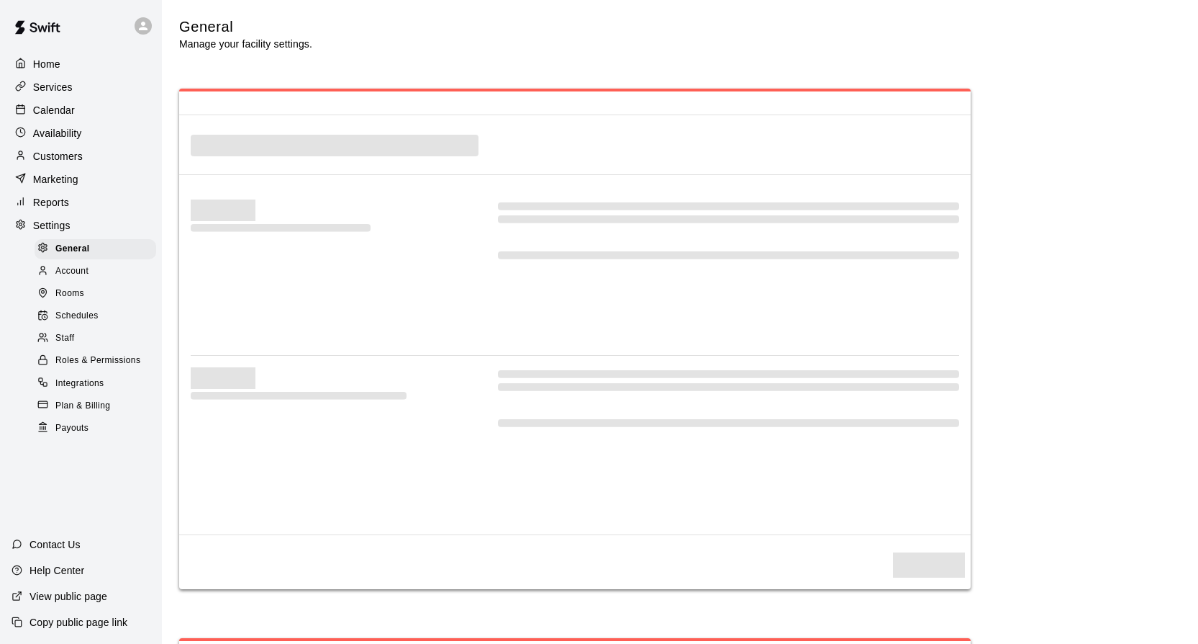
select select "**"
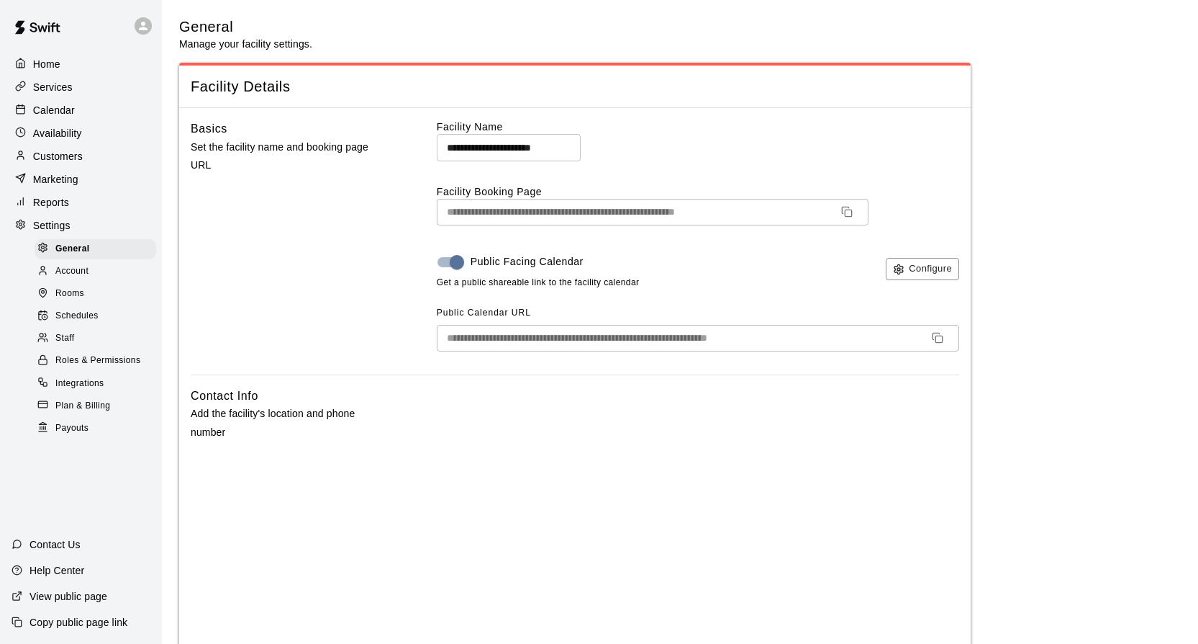
click at [71, 328] on link "Staff" at bounding box center [98, 339] width 127 height 22
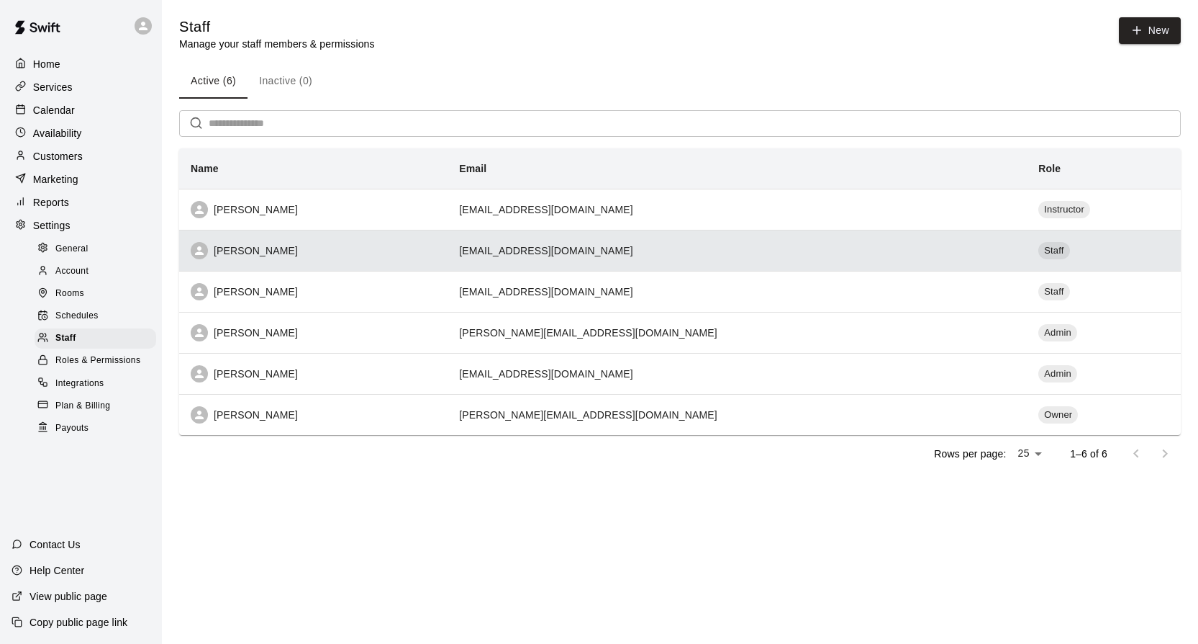
click at [298, 265] on th "[PERSON_NAME]" at bounding box center [313, 250] width 268 height 41
select select "**"
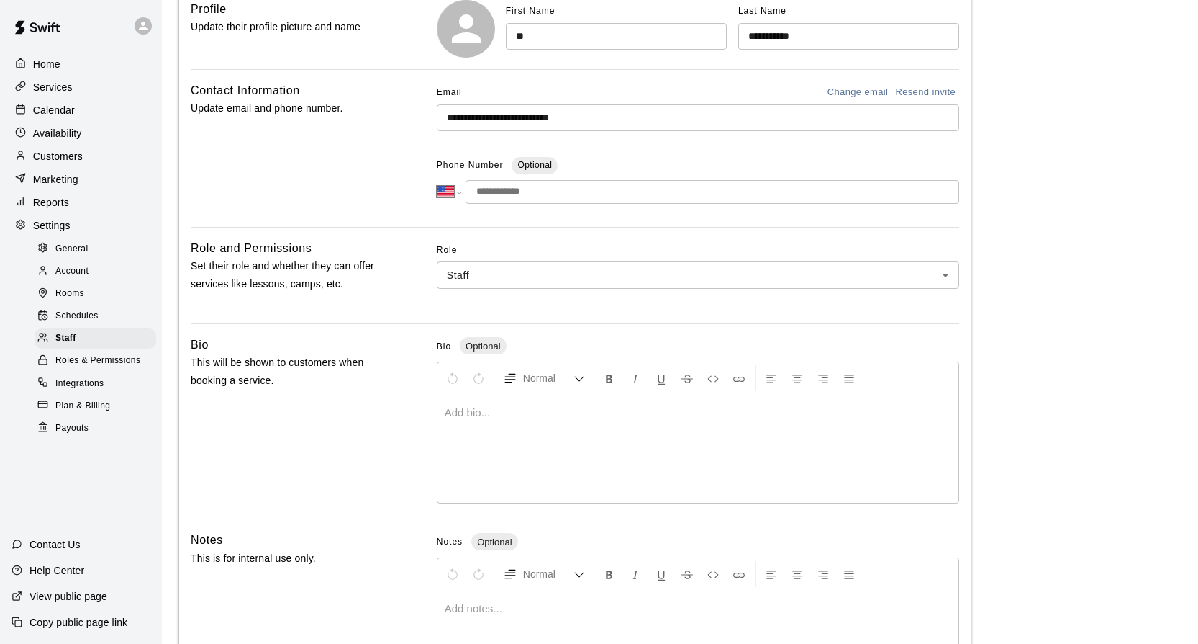
scroll to position [168, 0]
click at [81, 412] on span "Plan & Billing" at bounding box center [82, 406] width 55 height 14
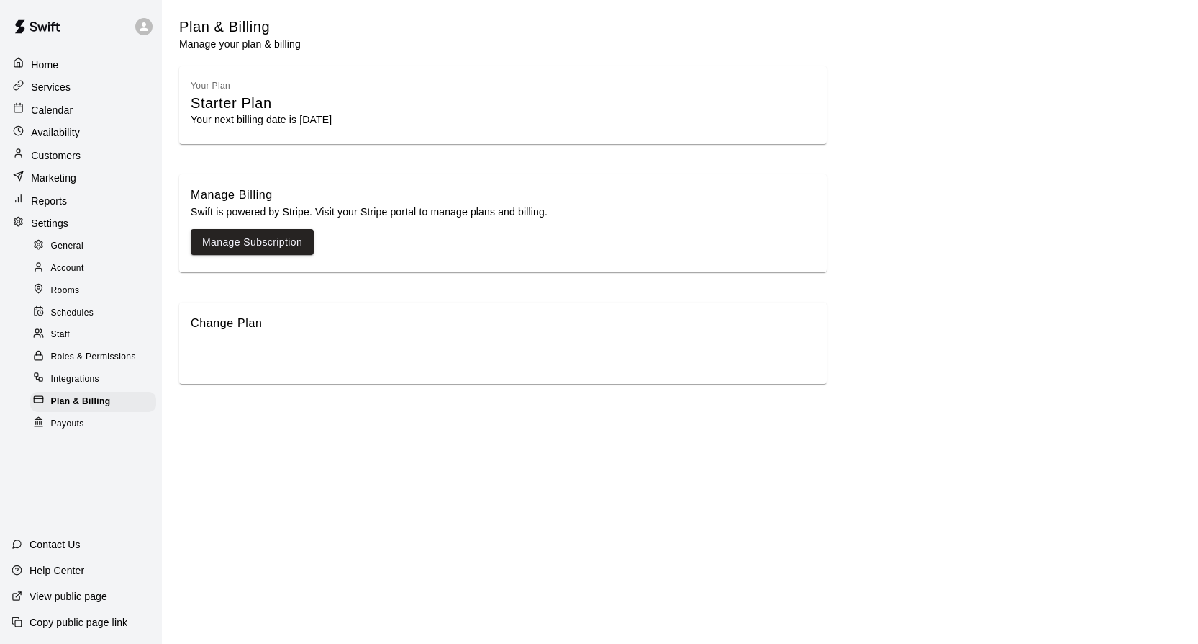
click at [82, 431] on span "Payouts" at bounding box center [67, 424] width 33 height 14
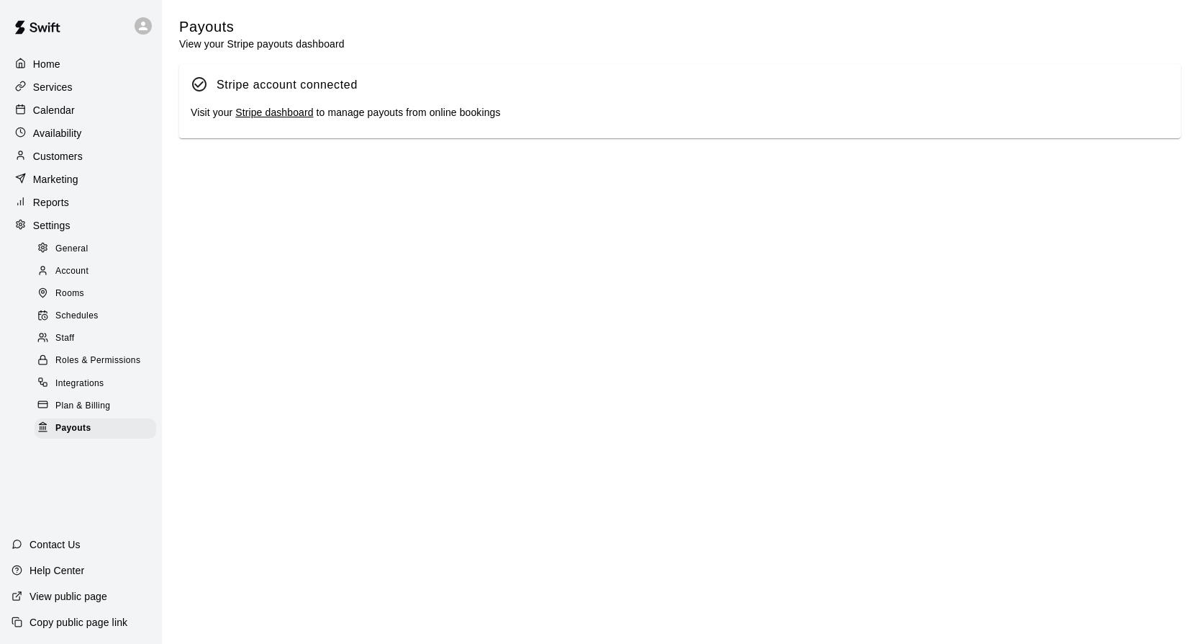
click at [30, 225] on div at bounding box center [24, 226] width 18 height 14
select select "**"
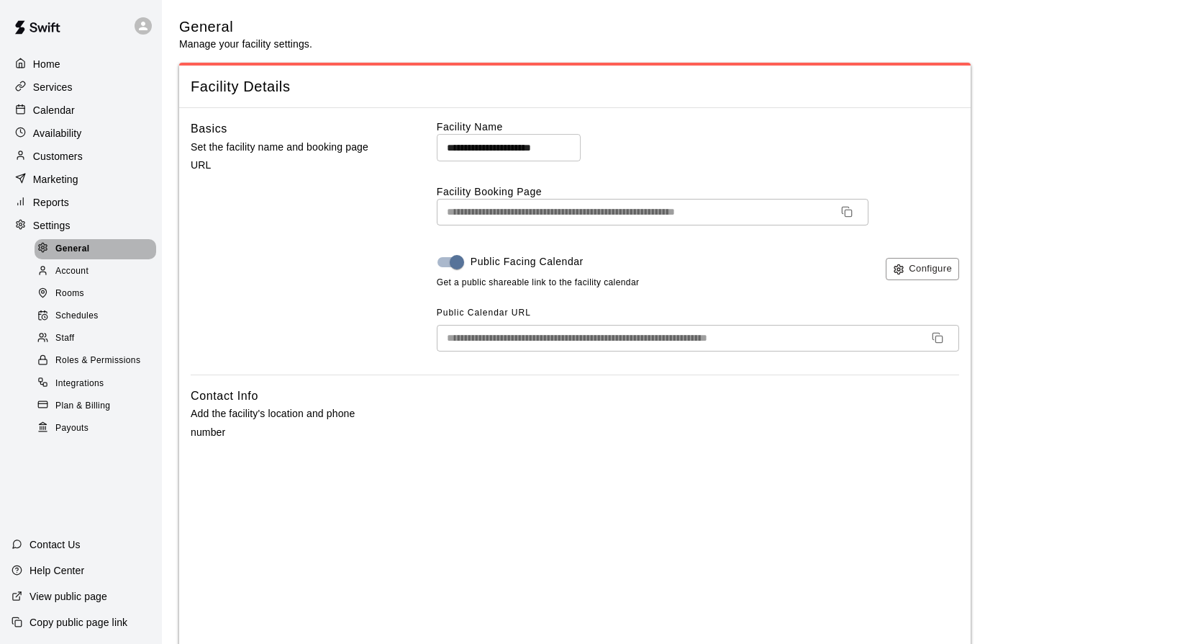
click at [47, 244] on icon at bounding box center [42, 247] width 11 height 11
click at [58, 266] on span "Account" at bounding box center [71, 271] width 33 height 14
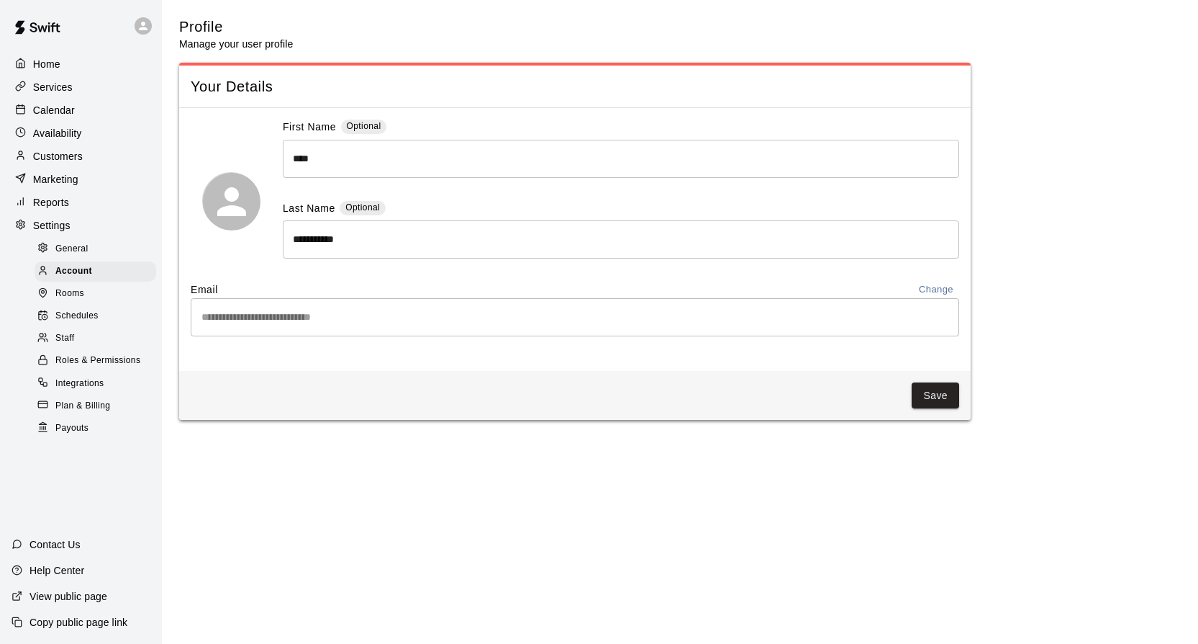
click at [68, 289] on span "Rooms" at bounding box center [69, 293] width 29 height 14
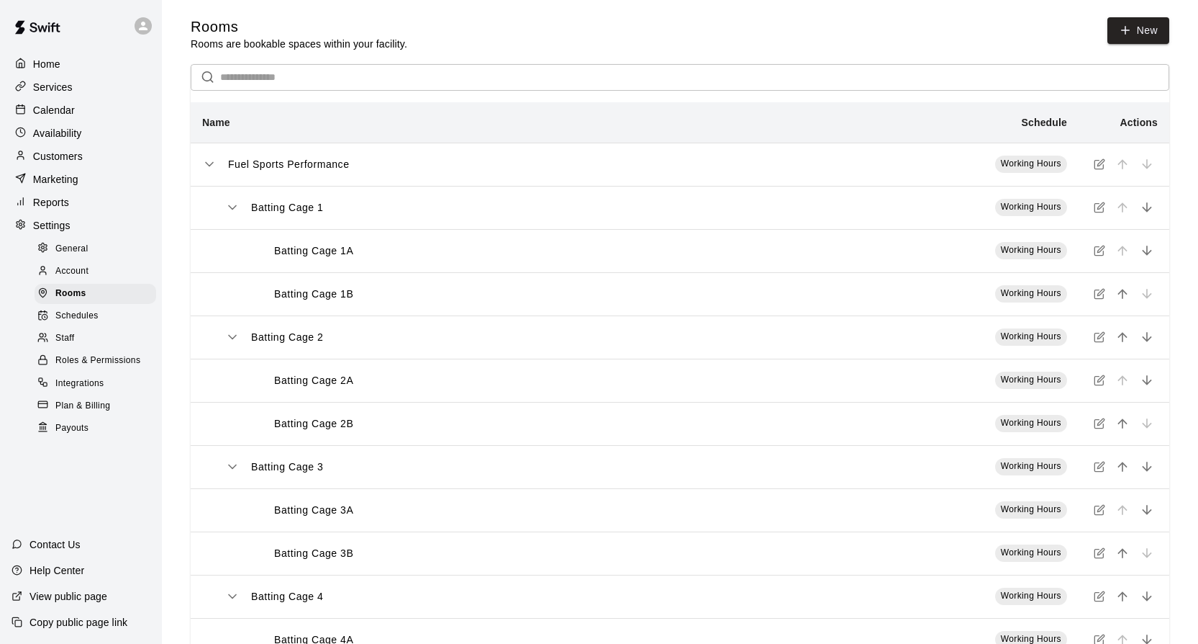
click at [86, 314] on span "Schedules" at bounding box center [76, 316] width 43 height 14
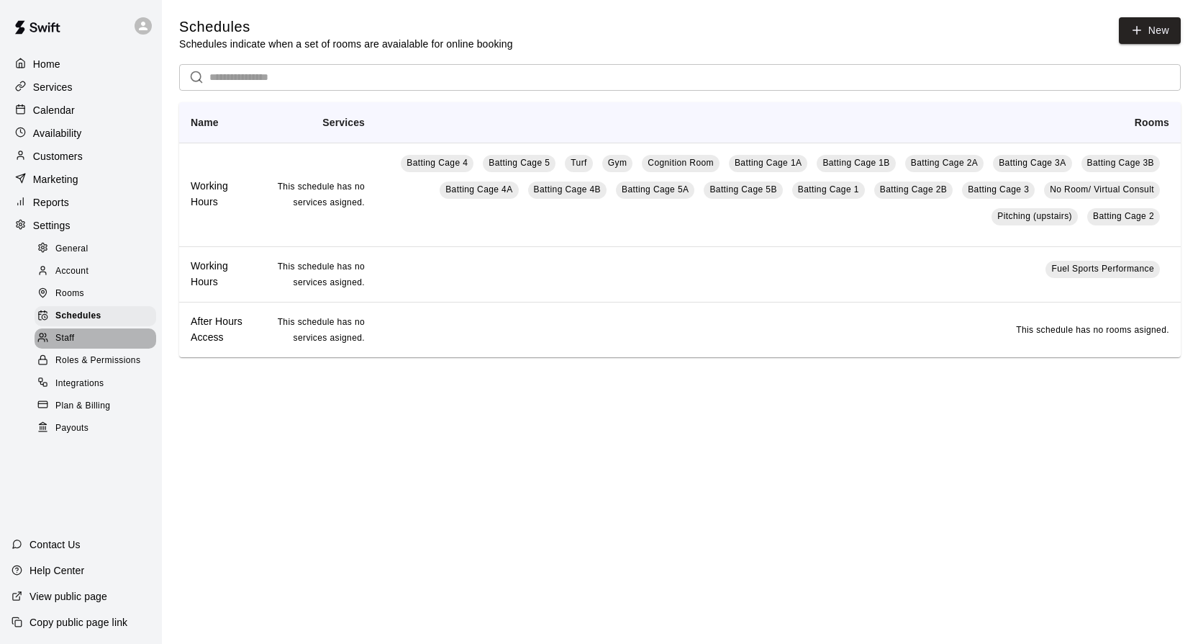
click at [78, 337] on div "Staff" at bounding box center [96, 338] width 122 height 20
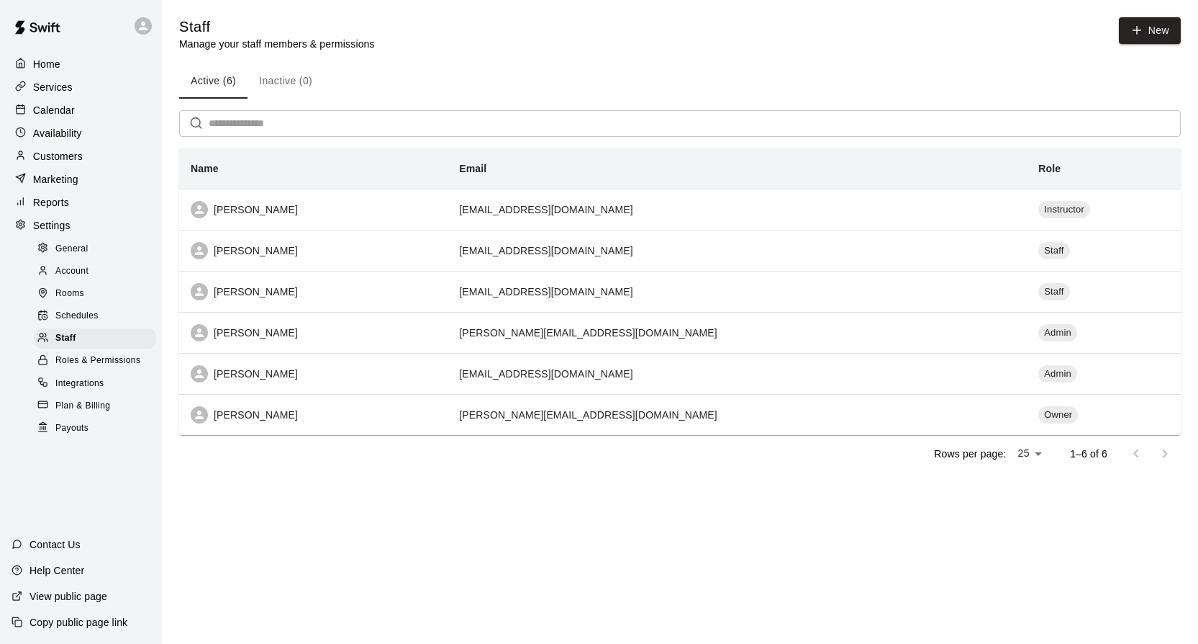
click at [69, 358] on span "Roles & Permissions" at bounding box center [97, 360] width 85 height 14
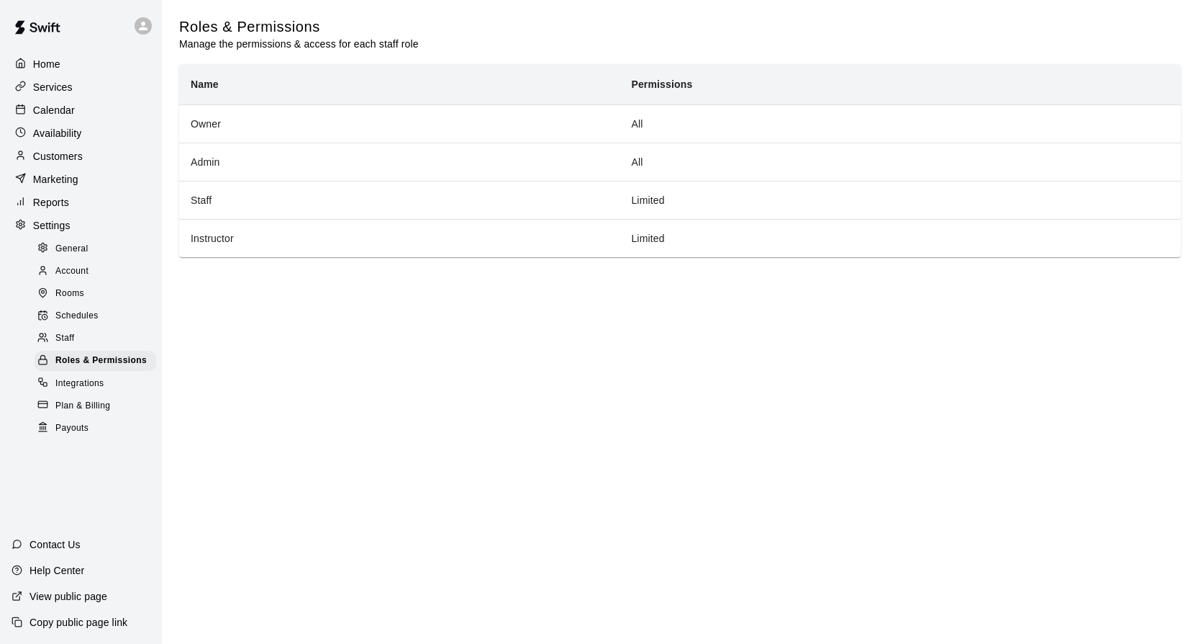
click at [77, 379] on span "Integrations" at bounding box center [79, 383] width 49 height 14
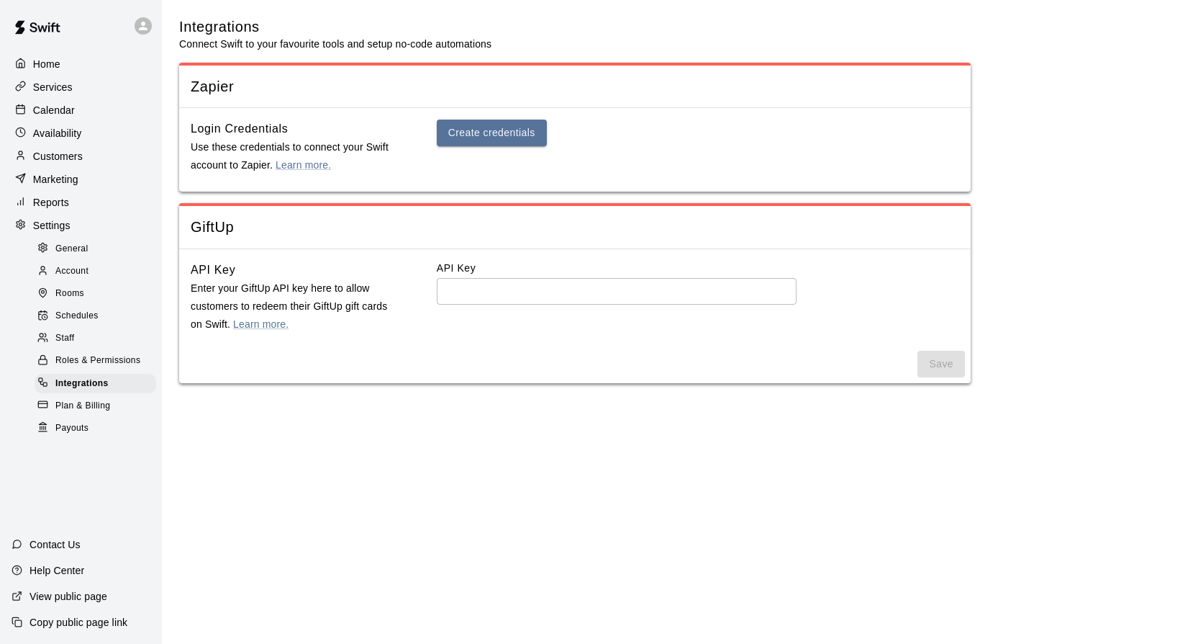
click at [78, 398] on div "Plan & Billing" at bounding box center [96, 406] width 122 height 20
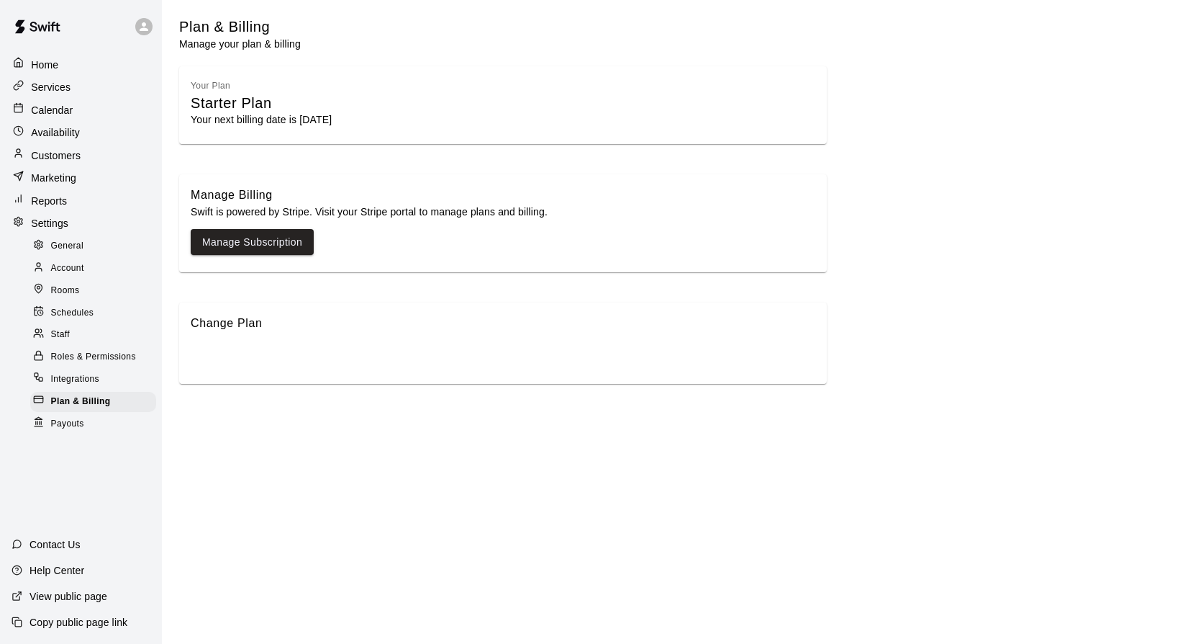
click at [71, 424] on div "Payouts" at bounding box center [93, 423] width 126 height 20
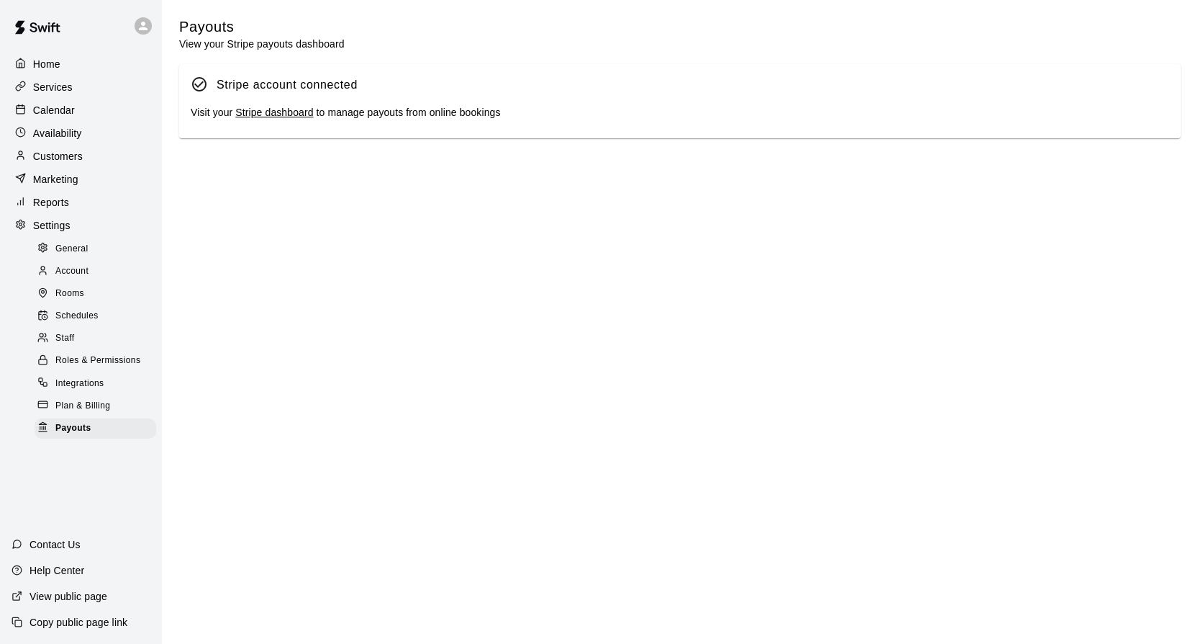
click at [40, 222] on p "Settings" at bounding box center [51, 225] width 37 height 14
select select "**"
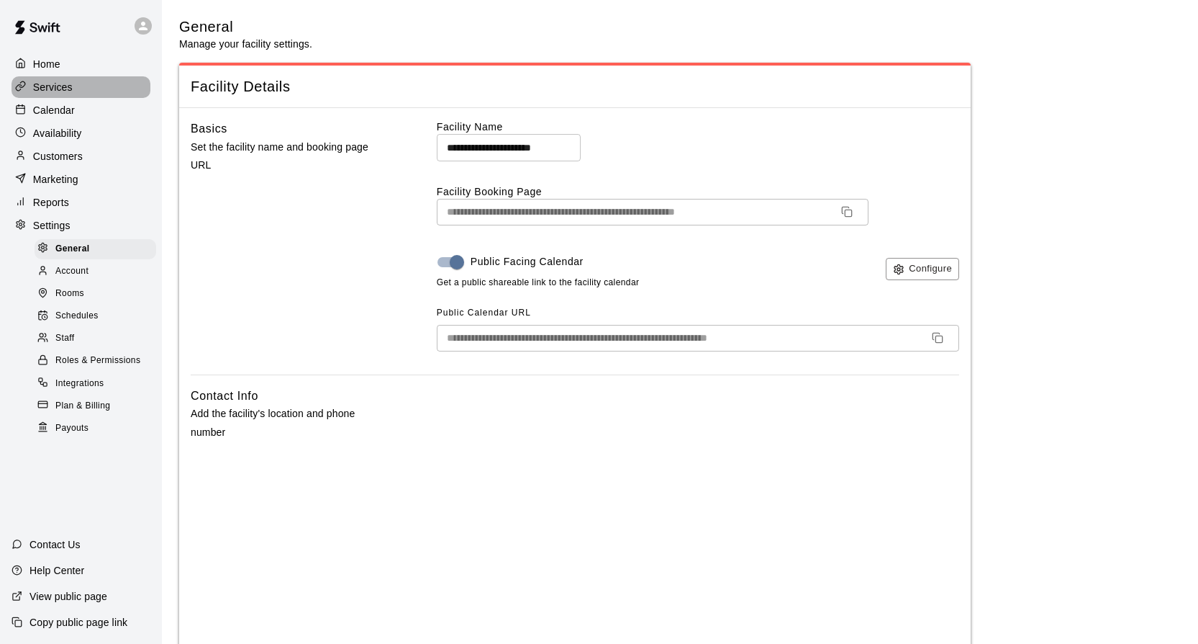
click at [44, 86] on p "Services" at bounding box center [53, 87] width 40 height 14
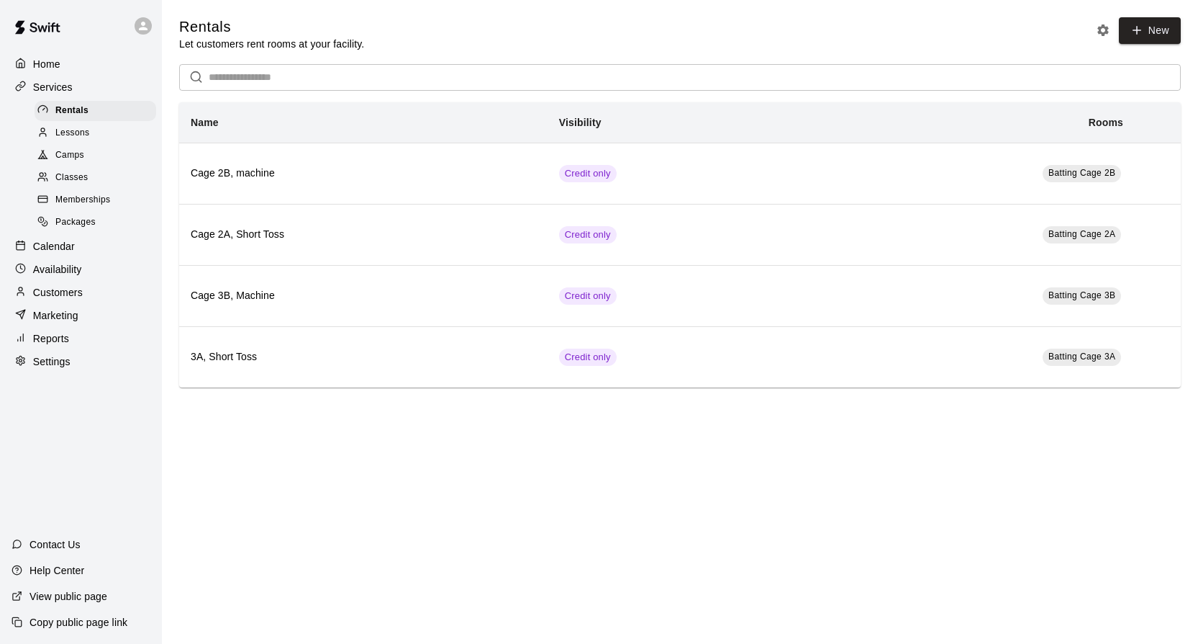
click at [81, 293] on p "Customers" at bounding box center [58, 292] width 50 height 14
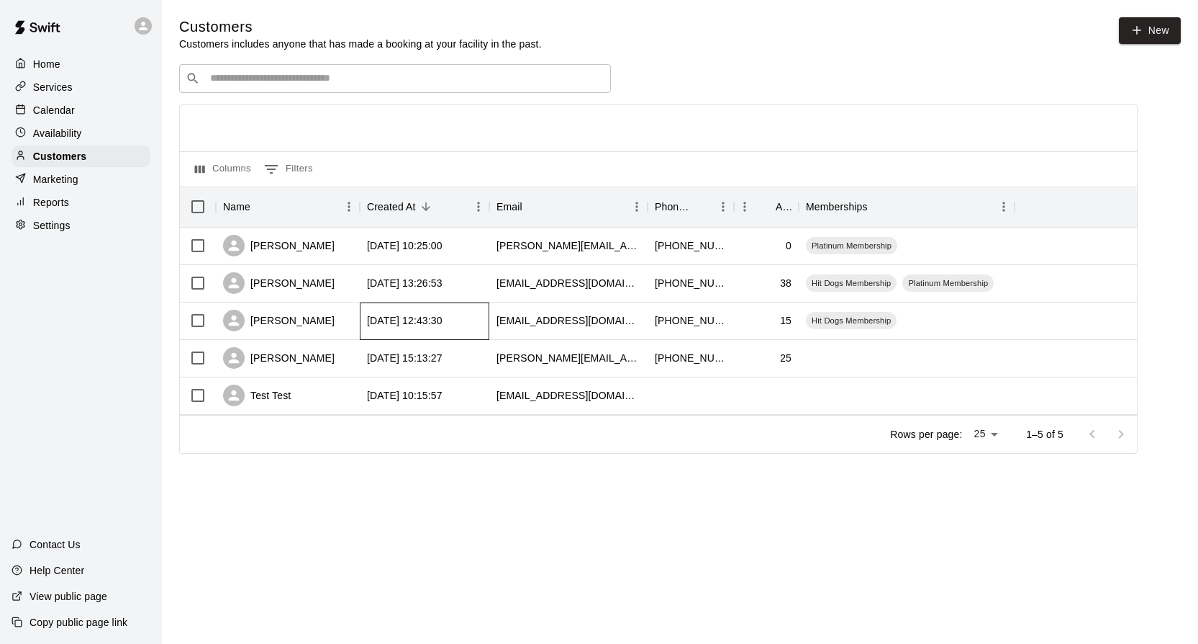
click at [388, 317] on div "2025-08-14 12:43:30" at bounding box center [405, 320] width 76 height 14
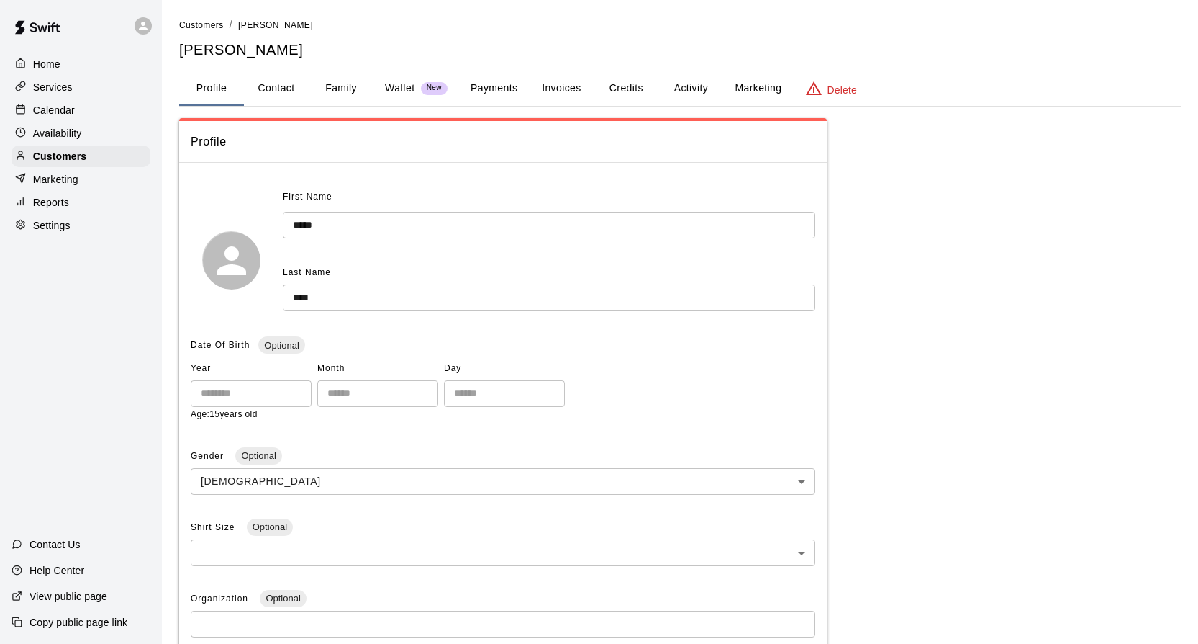
click at [695, 85] on button "Activity" at bounding box center [691, 88] width 65 height 35
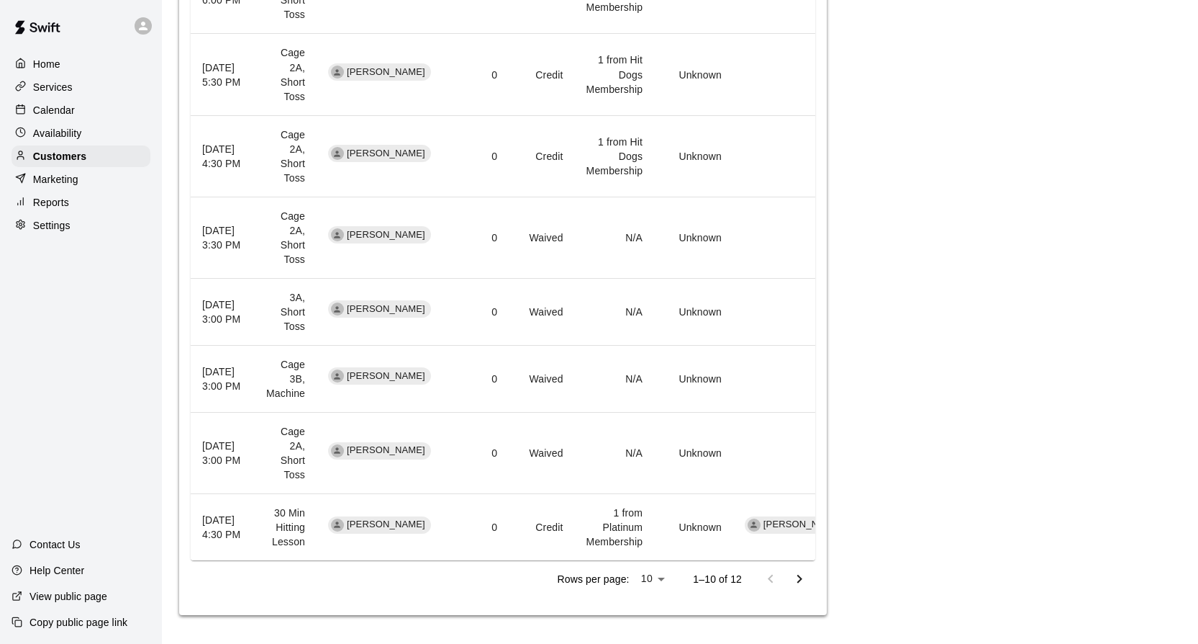
scroll to position [956, 0]
click at [801, 586] on icon "Go to next page" at bounding box center [799, 578] width 17 height 17
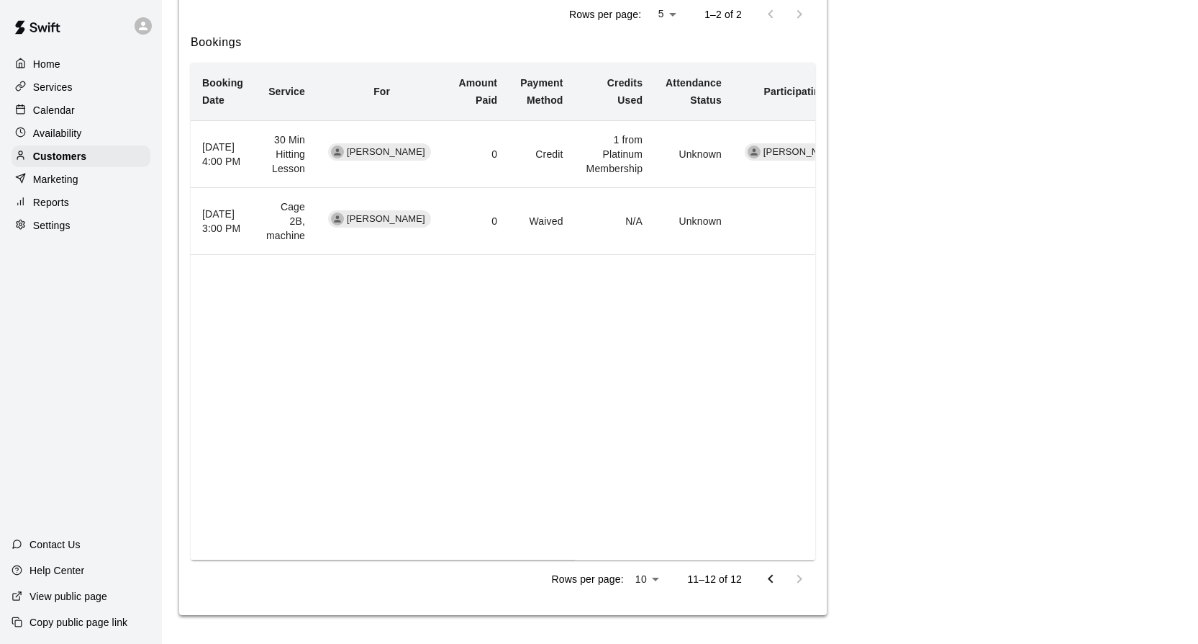
scroll to position [664, 0]
click at [771, 582] on icon "Go to previous page" at bounding box center [770, 578] width 17 height 17
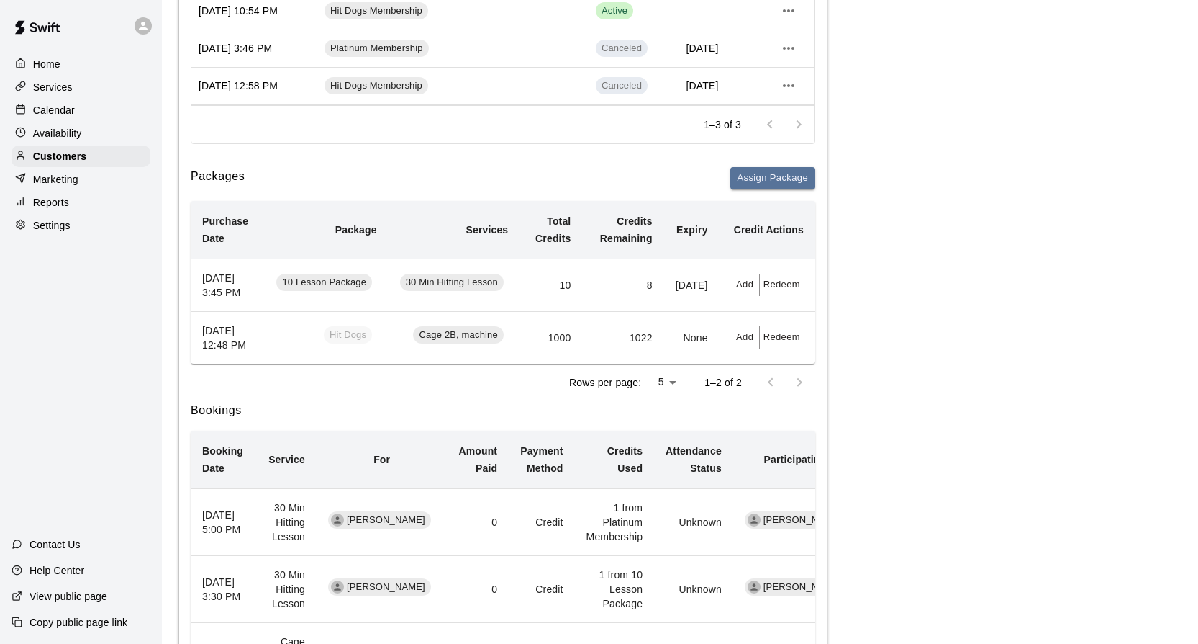
scroll to position [0, 0]
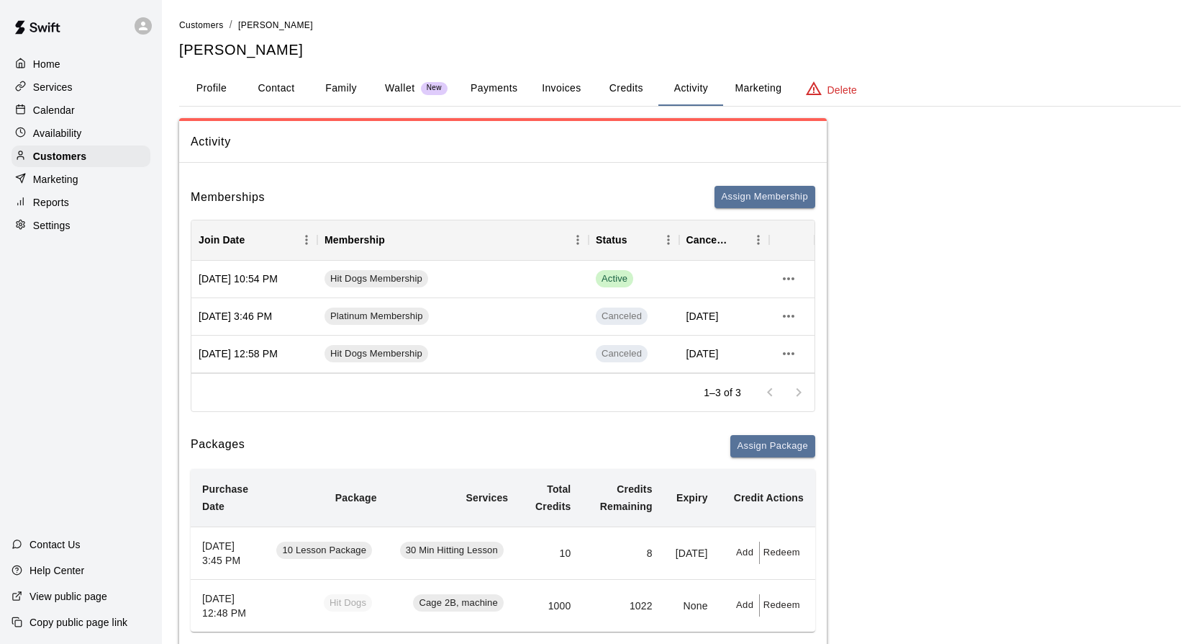
click at [45, 60] on p "Home" at bounding box center [46, 64] width 27 height 14
